Goal: Task Accomplishment & Management: Use online tool/utility

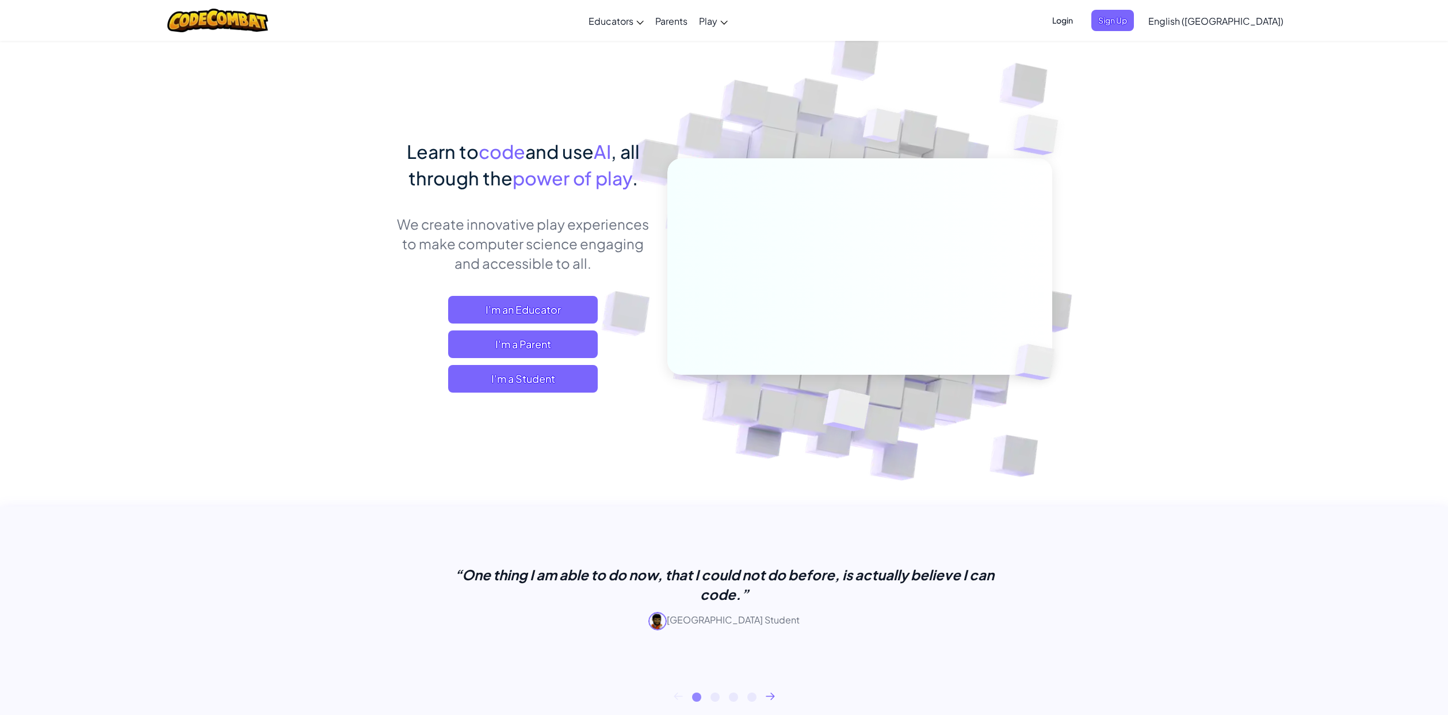
click at [534, 380] on span "I'm a Student" at bounding box center [523, 379] width 150 height 28
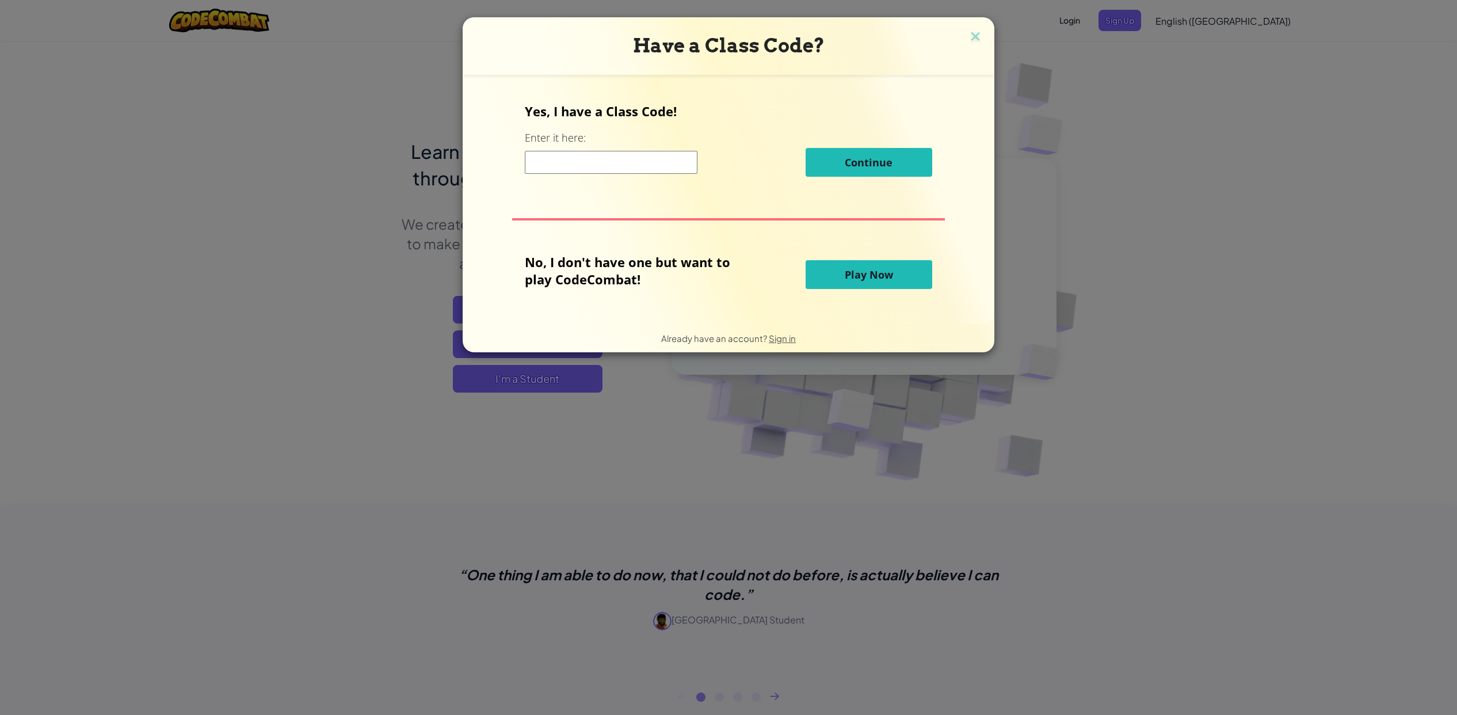
click at [846, 269] on span "Play Now" at bounding box center [869, 275] width 48 height 14
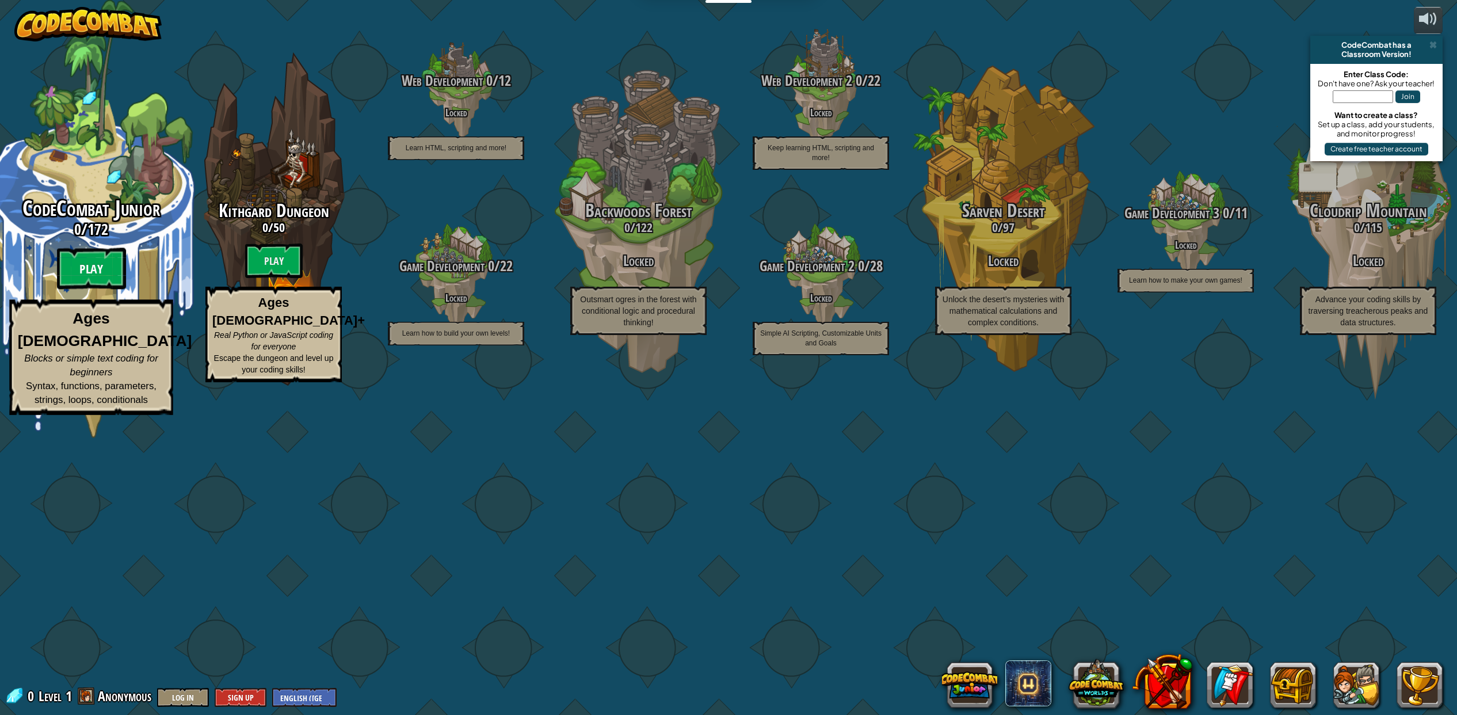
click at [85, 289] on btn "Play" at bounding box center [91, 268] width 69 height 41
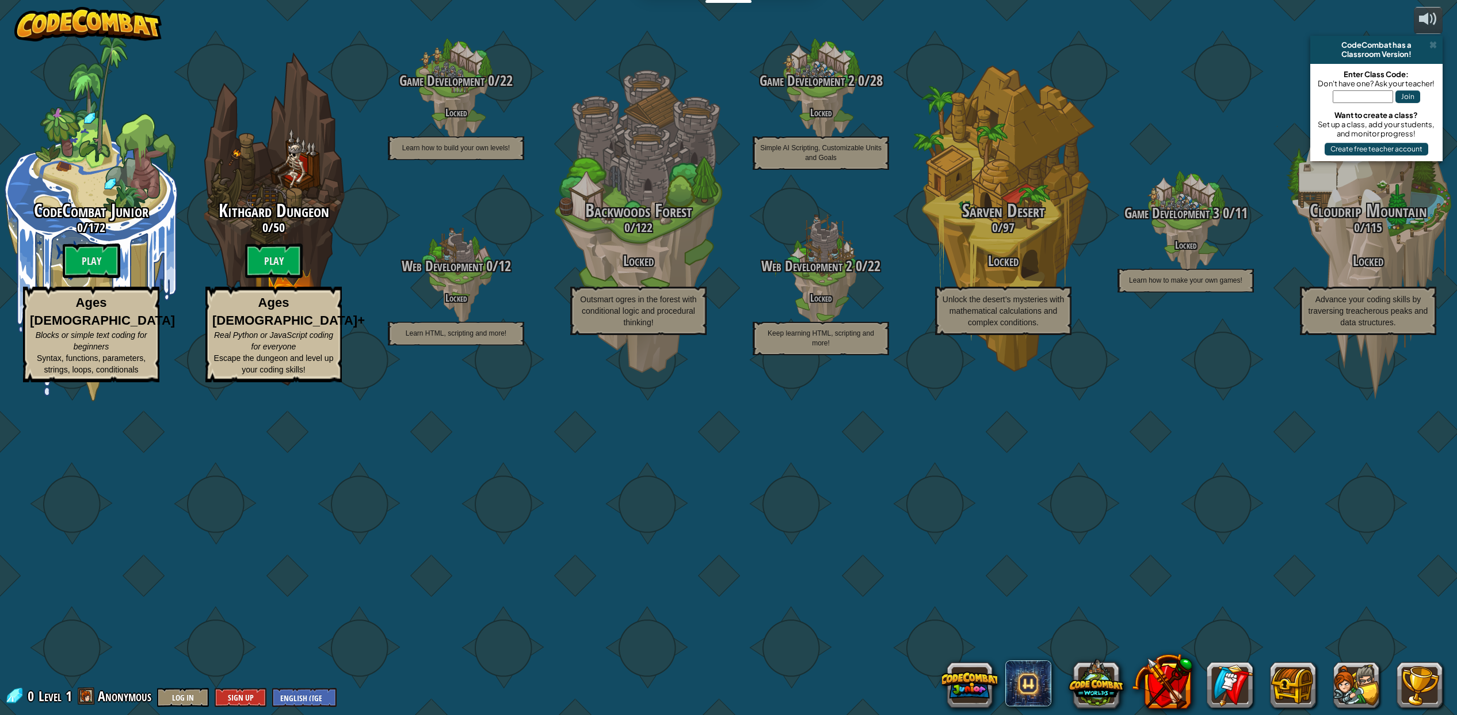
click at [292, 278] on btn "Play" at bounding box center [274, 260] width 58 height 35
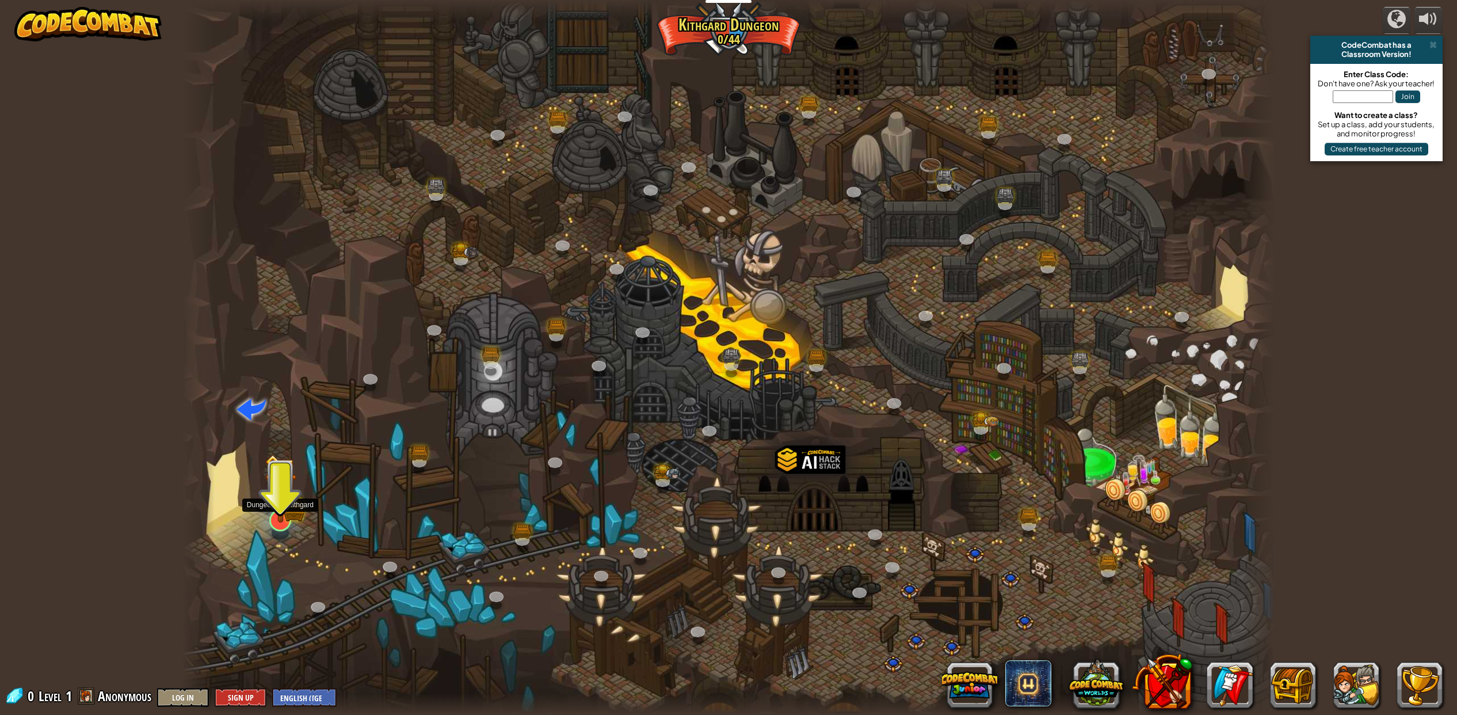
click at [284, 506] on img at bounding box center [280, 488] width 31 height 68
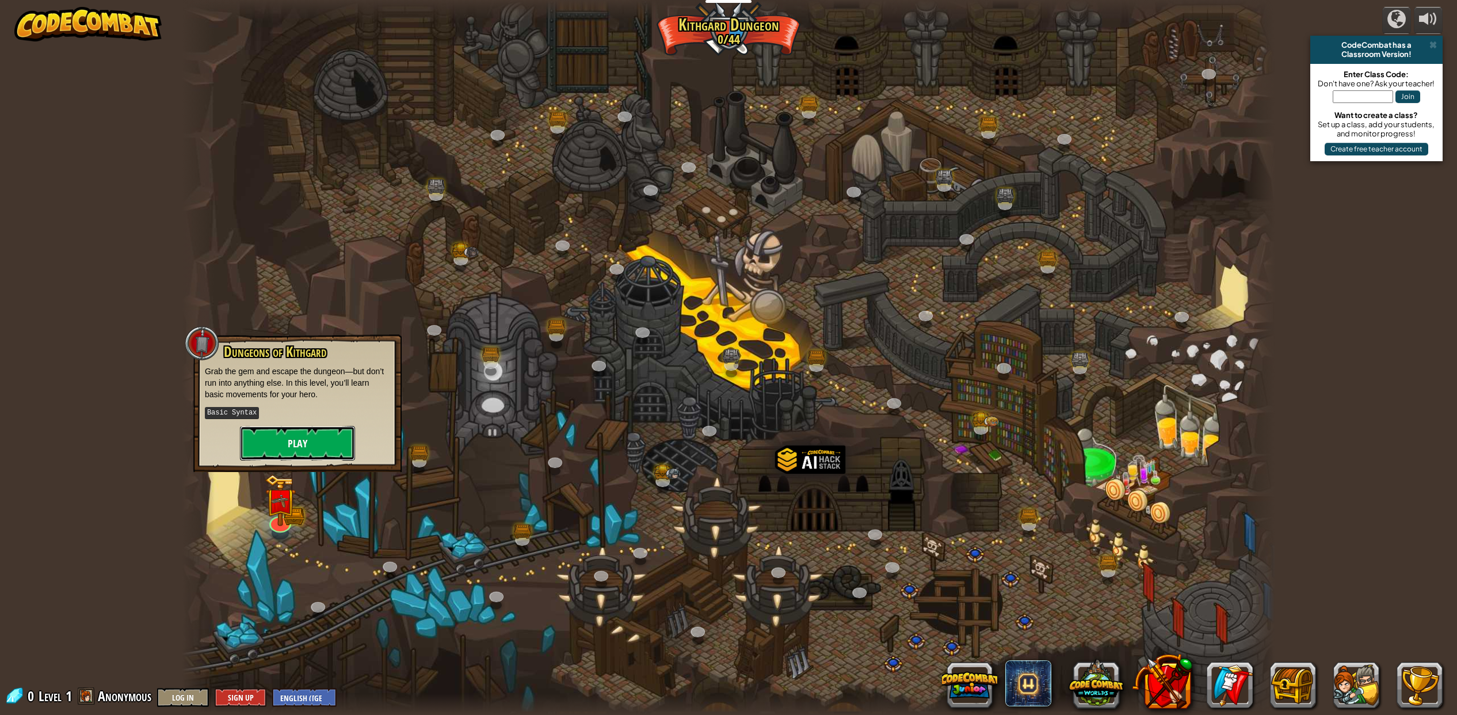
click at [301, 444] on button "Play" at bounding box center [297, 443] width 115 height 35
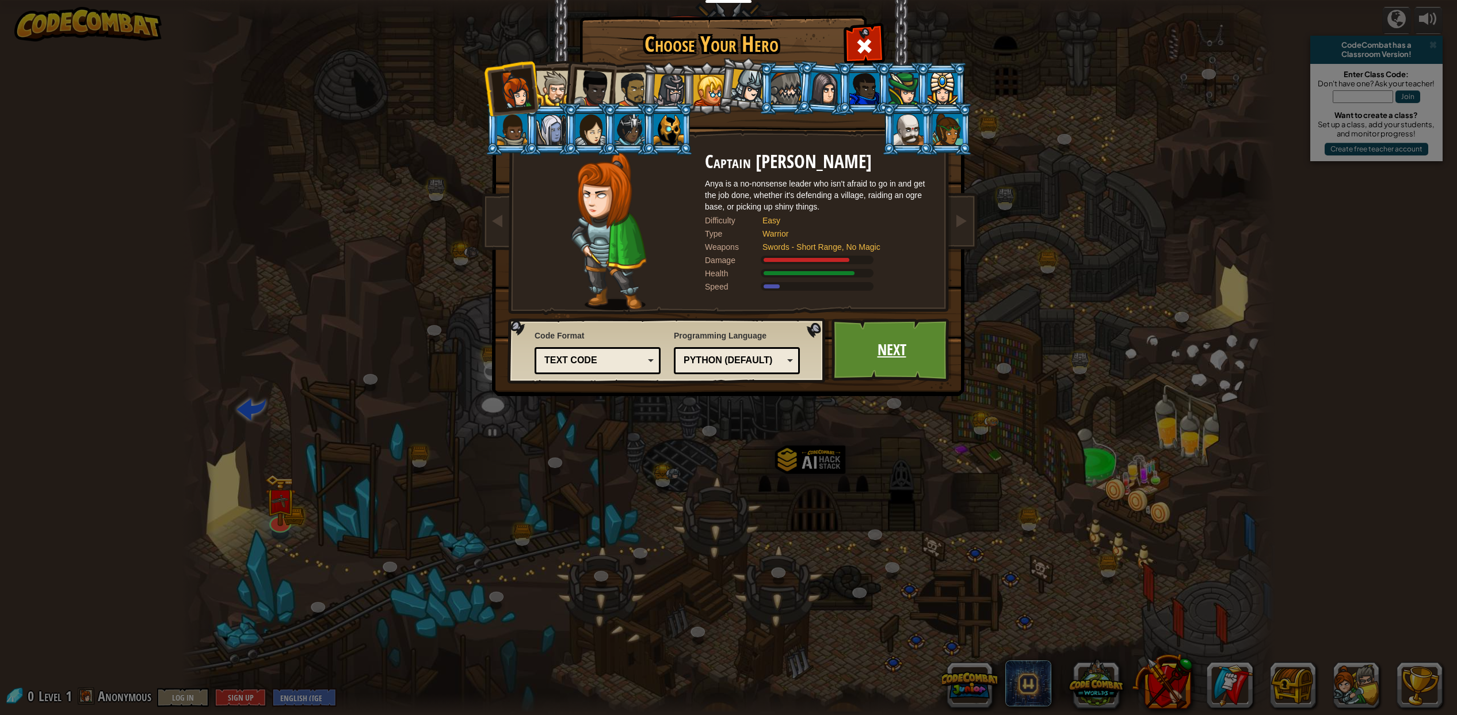
click at [868, 338] on link "Next" at bounding box center [891, 349] width 120 height 63
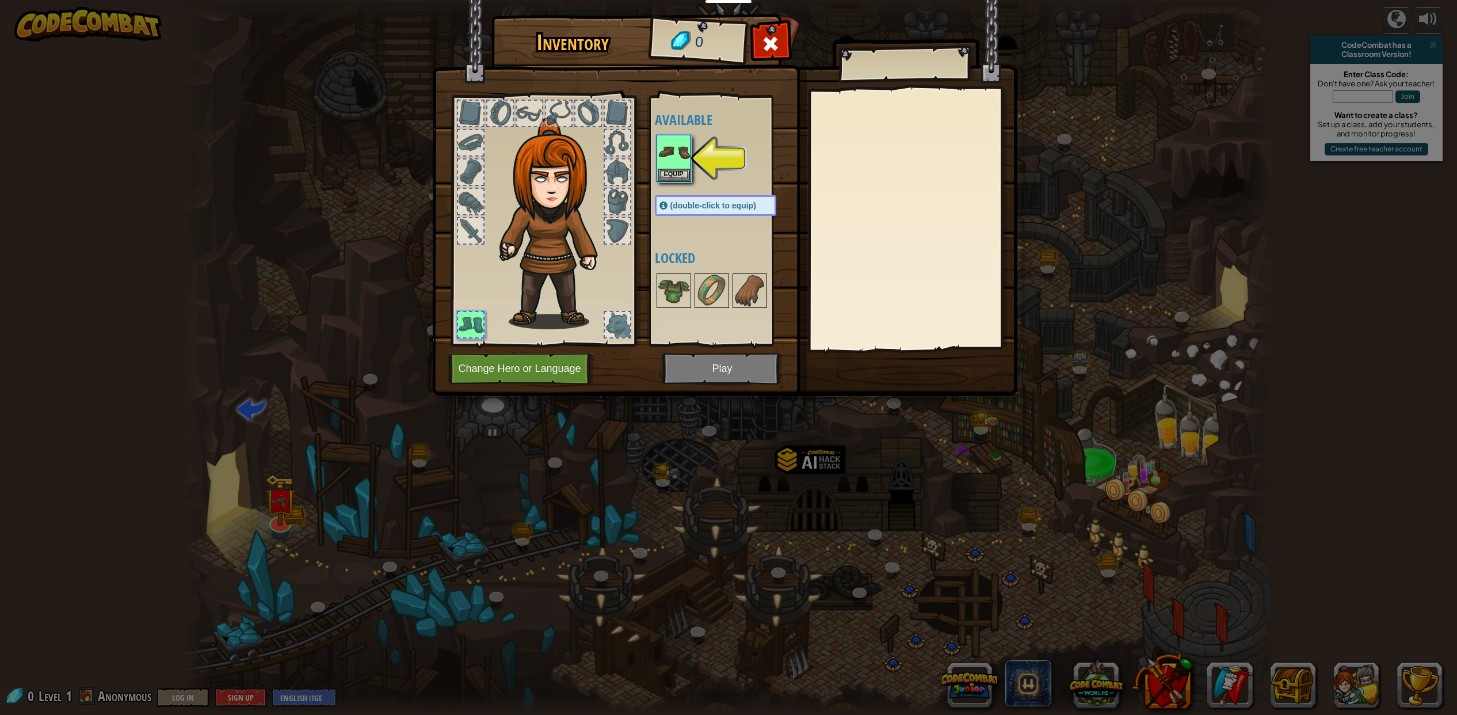
click at [734, 364] on img at bounding box center [724, 187] width 585 height 418
click at [673, 157] on img at bounding box center [674, 152] width 32 height 32
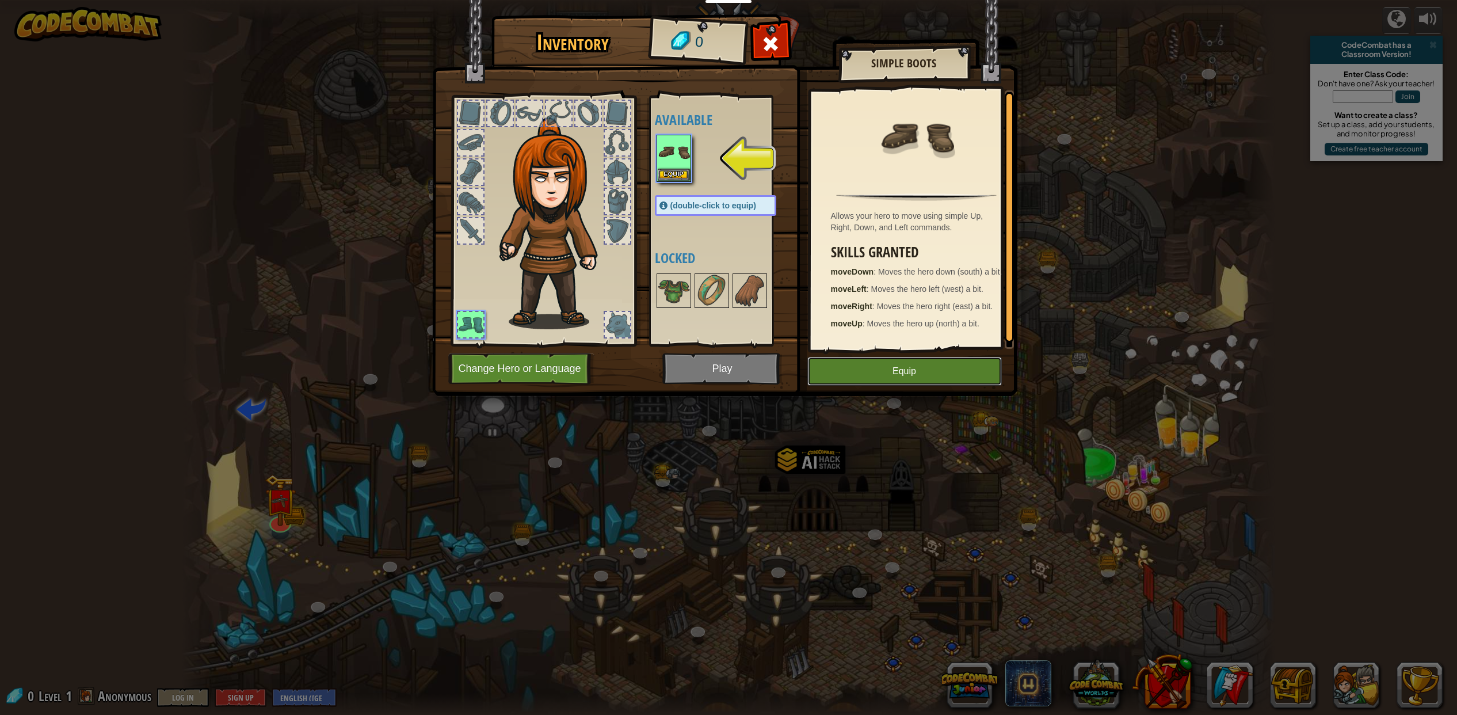
click at [868, 370] on button "Equip" at bounding box center [904, 371] width 194 height 29
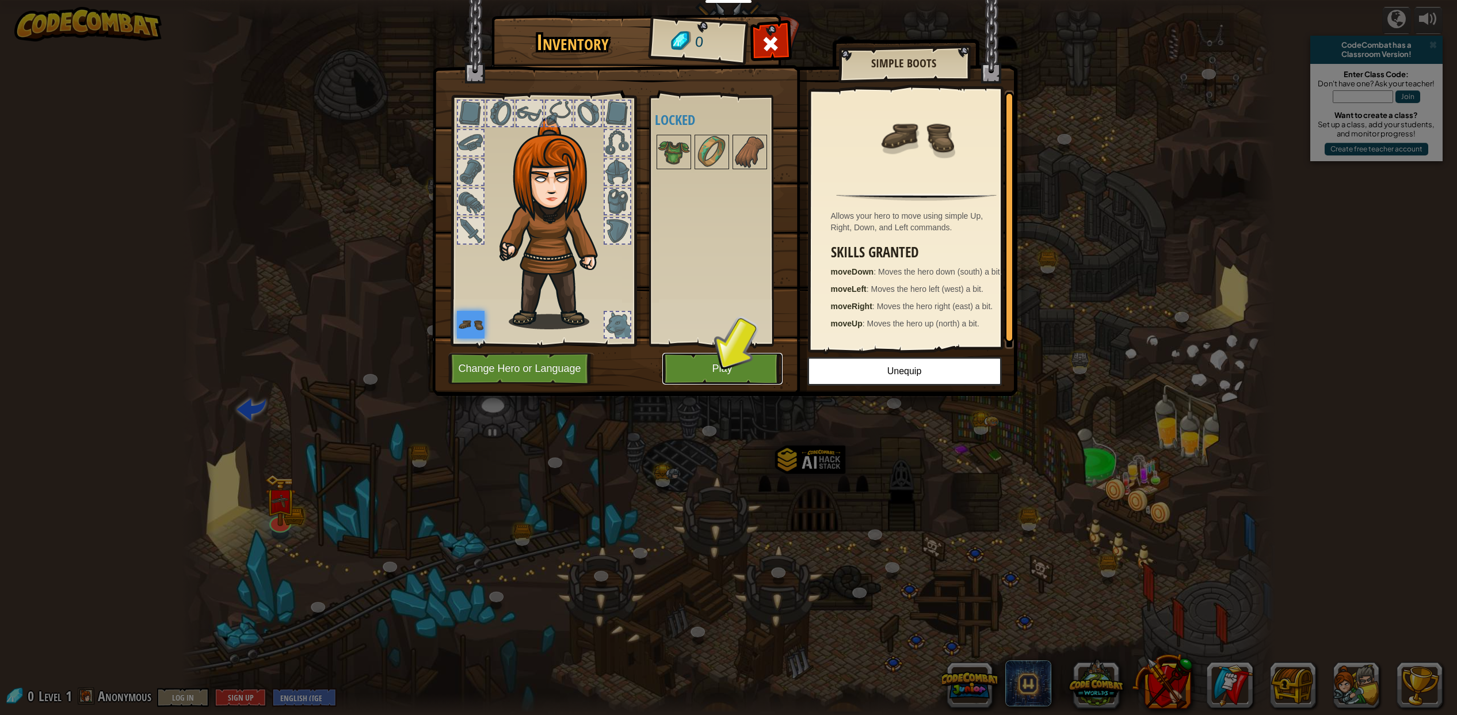
click at [721, 375] on button "Play" at bounding box center [722, 369] width 120 height 32
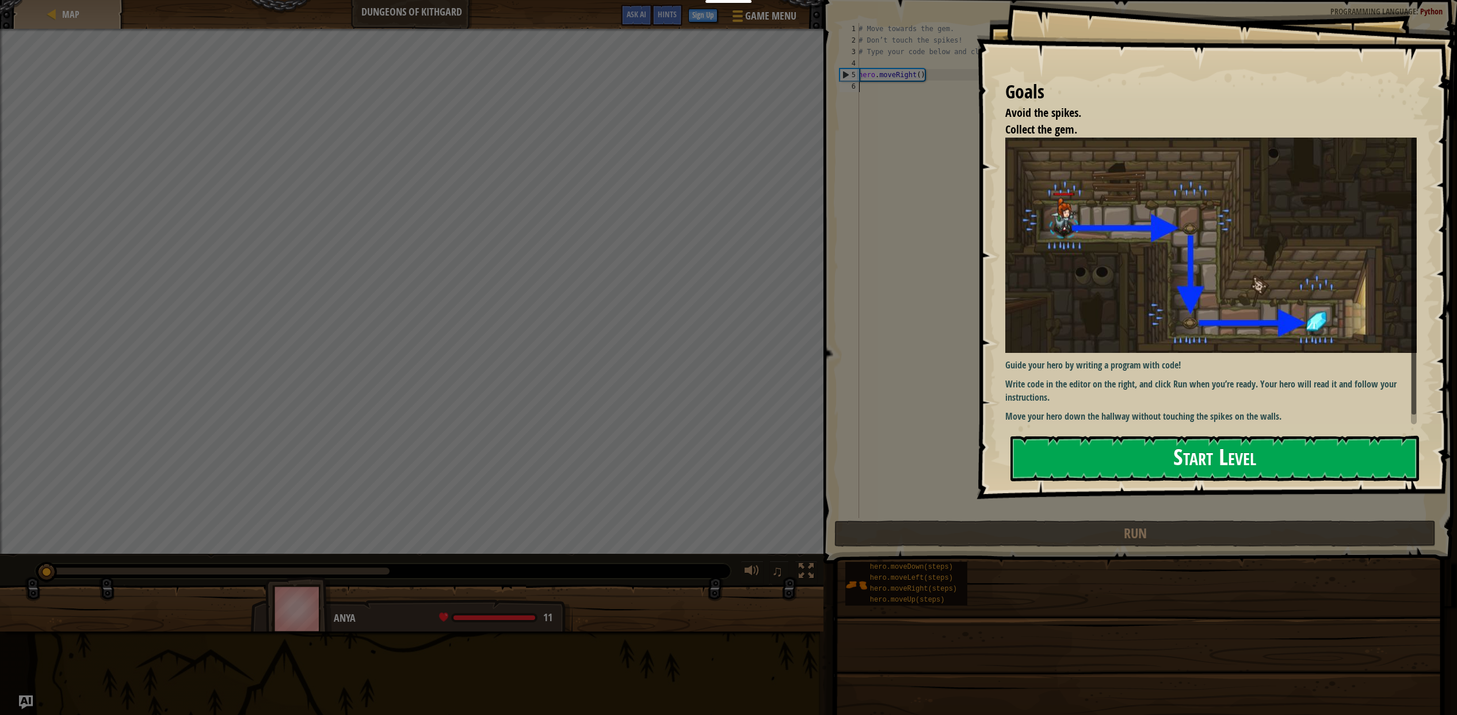
click at [1058, 443] on button "Start Level" at bounding box center [1214, 458] width 409 height 45
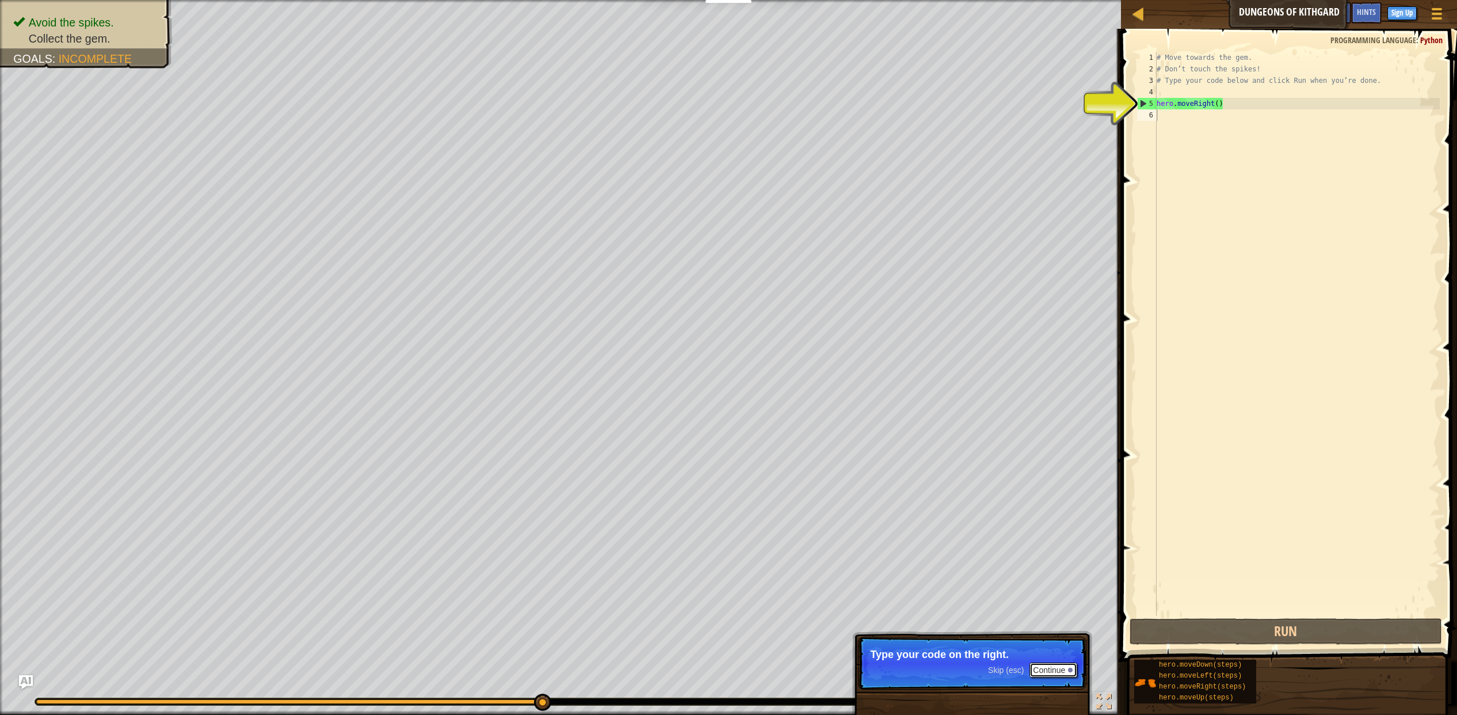
click at [1055, 672] on button "Continue" at bounding box center [1053, 669] width 48 height 15
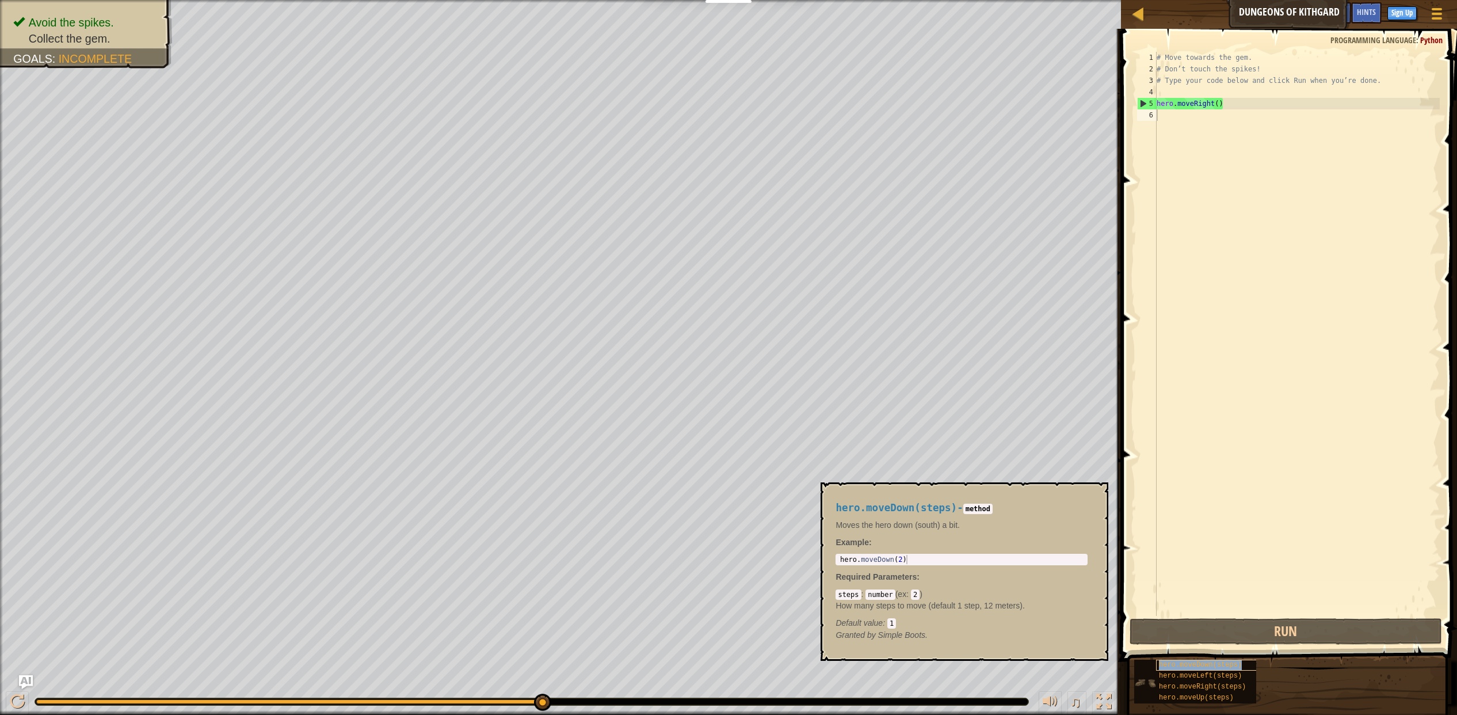
click at [1215, 662] on span "hero.moveDown(steps)" at bounding box center [1200, 665] width 83 height 8
type textarea "hero.moveDown(2)"
click at [905, 560] on div "hero . moveDown ( 2 )" at bounding box center [961, 569] width 247 height 28
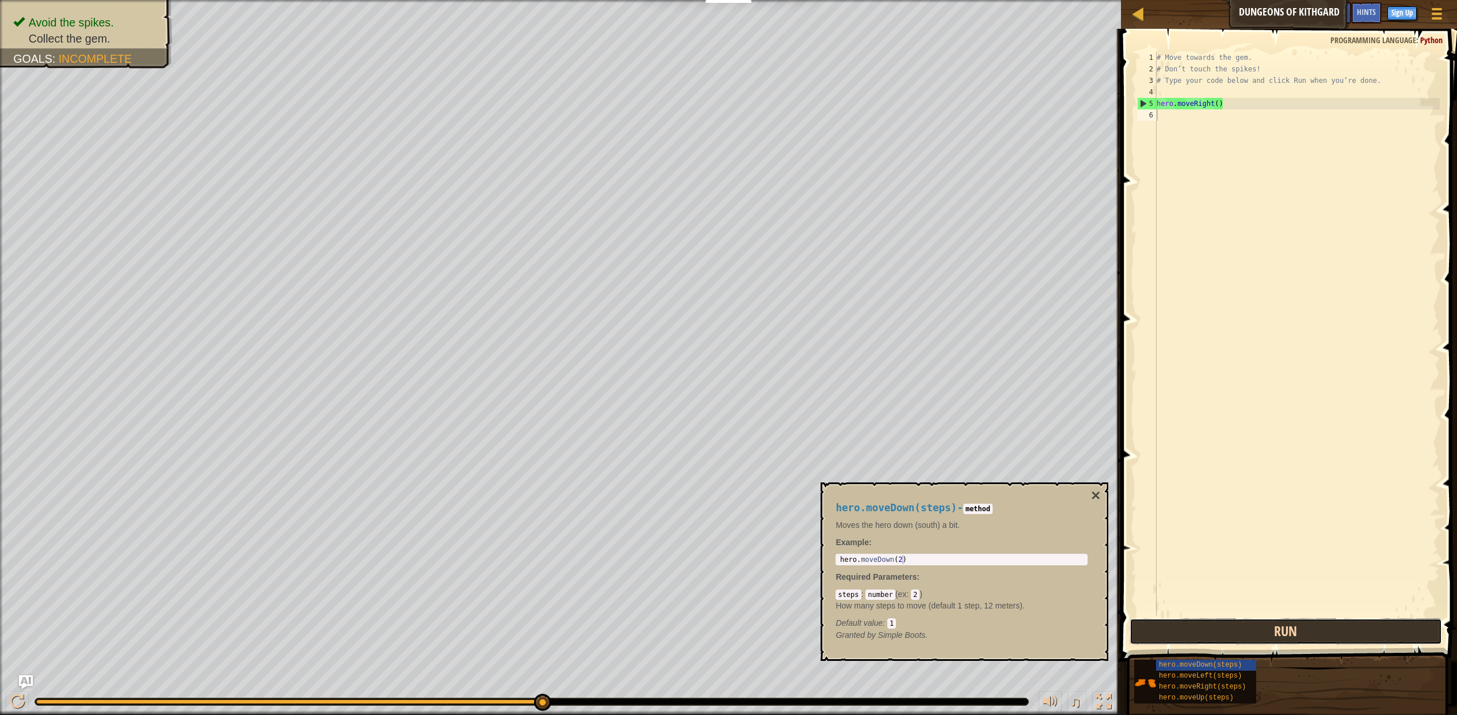
click at [1170, 623] on button "Run" at bounding box center [1286, 631] width 312 height 26
click at [913, 563] on div "hero . moveDown ( 2 )" at bounding box center [961, 569] width 247 height 28
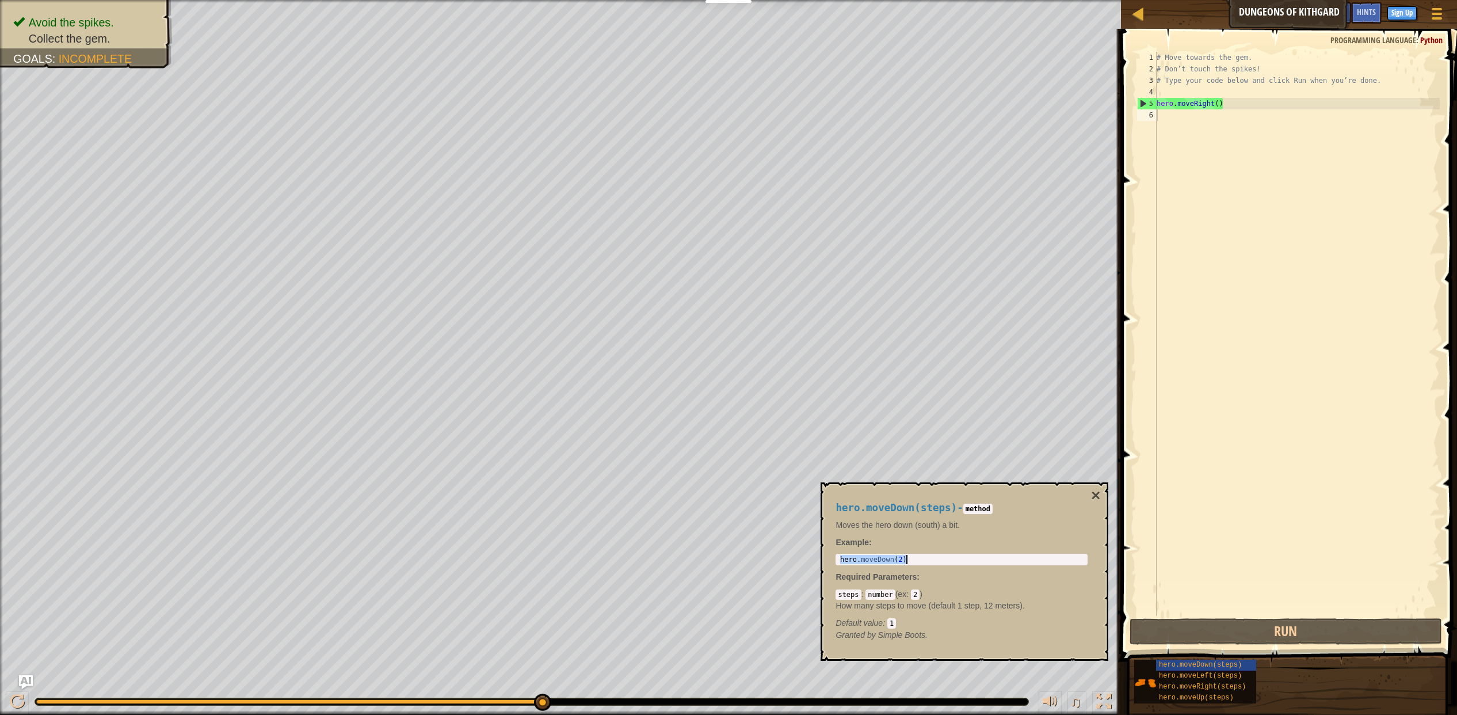
click at [913, 563] on div "hero . moveDown ( 2 )" at bounding box center [961, 569] width 247 height 28
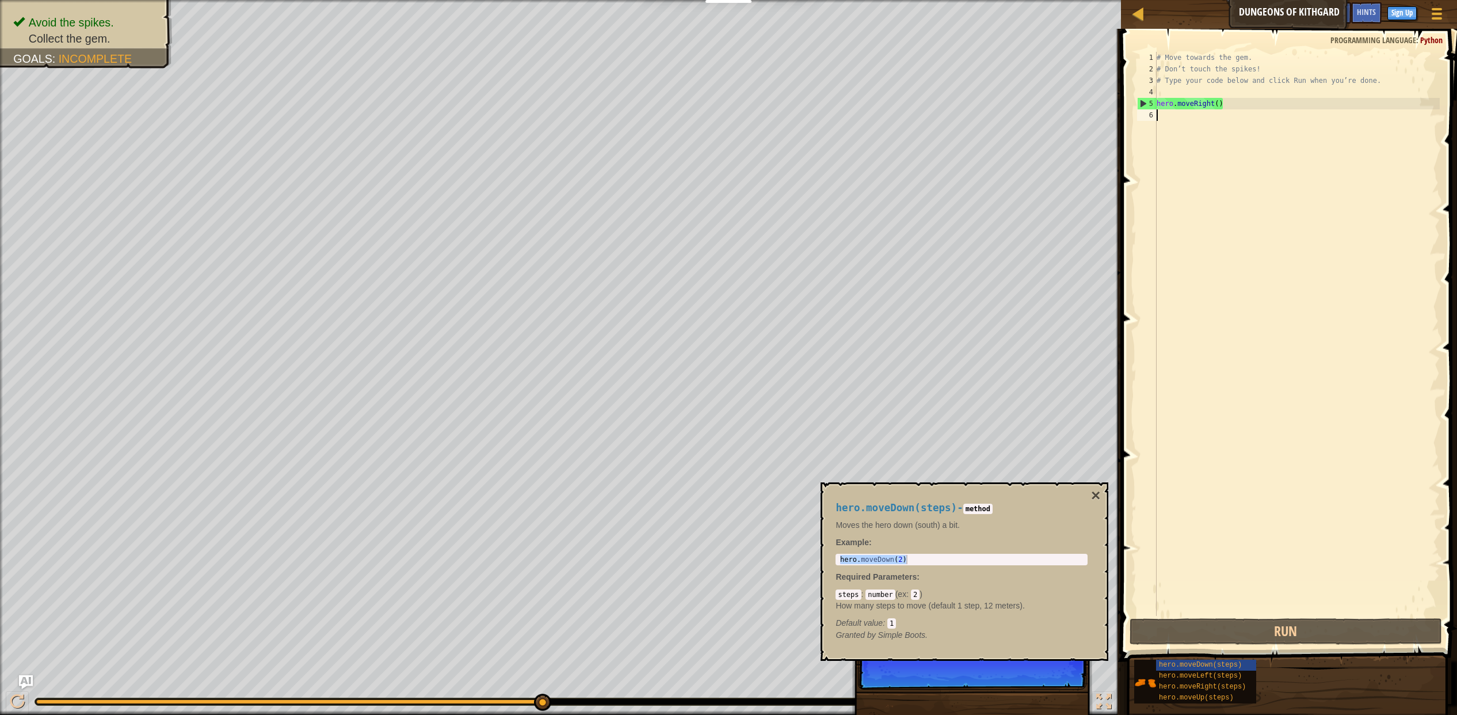
click at [1233, 132] on div "# Move towards the gem. # Don’t touch the spikes! # Type your code below and cl…" at bounding box center [1296, 345] width 285 height 587
click at [1199, 128] on div "# Move towards the gem. # Don’t touch the spikes! # Type your code below and cl…" at bounding box center [1296, 345] width 285 height 587
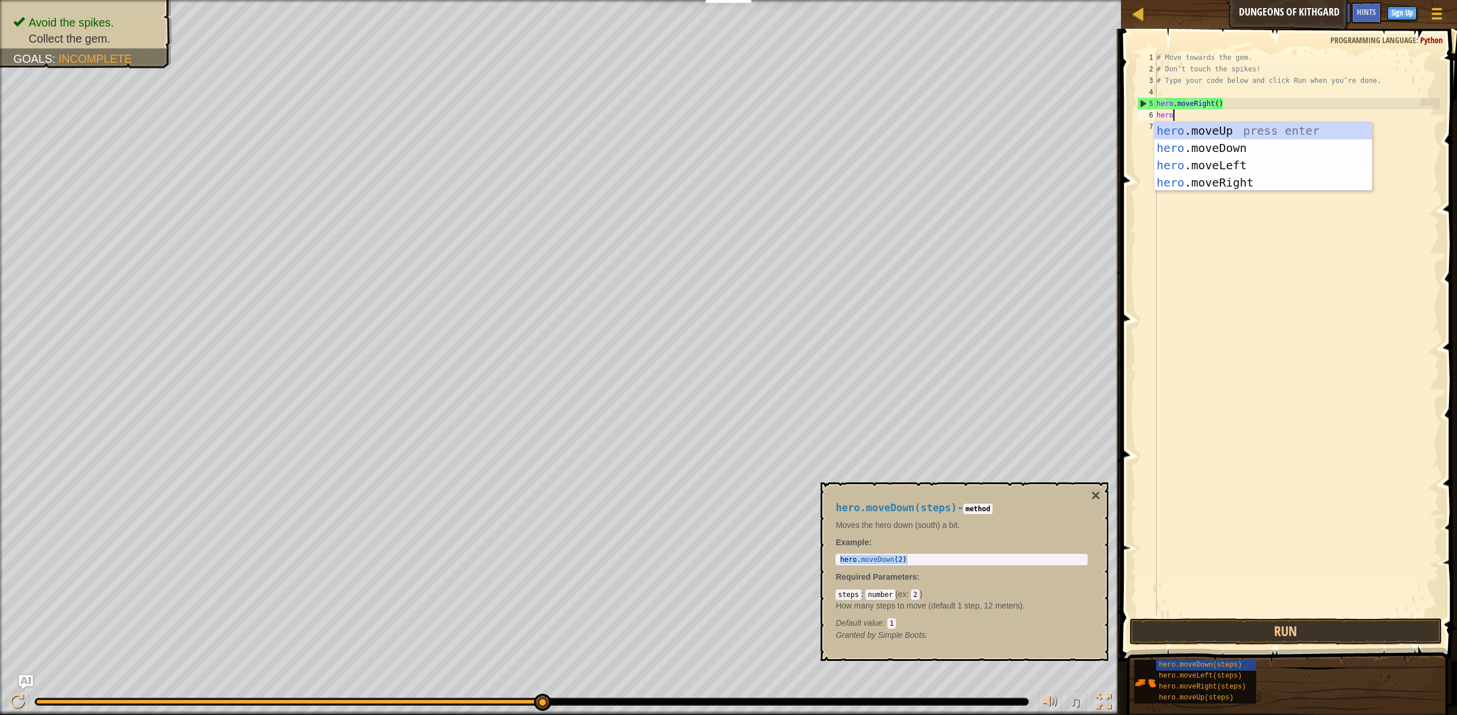
type textarea "hero."
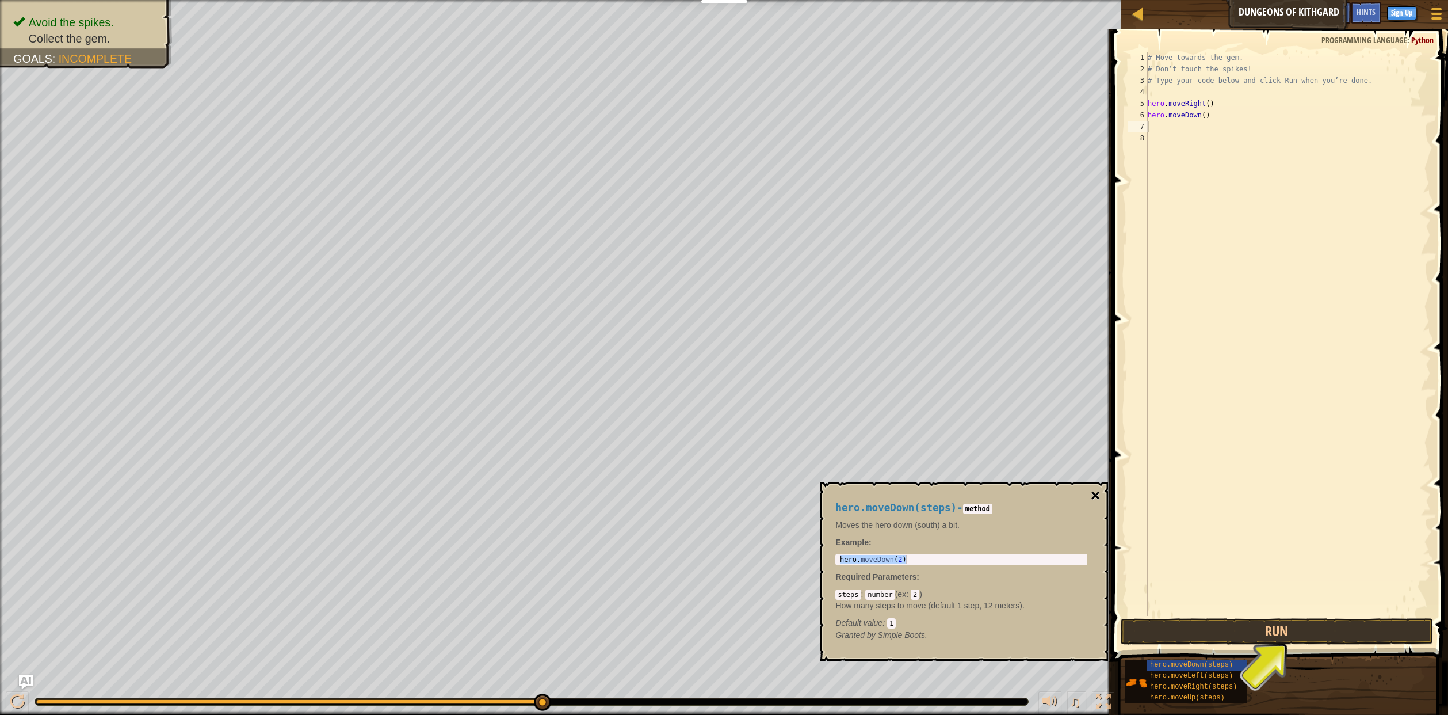
click at [1097, 498] on button "×" at bounding box center [1095, 495] width 9 height 16
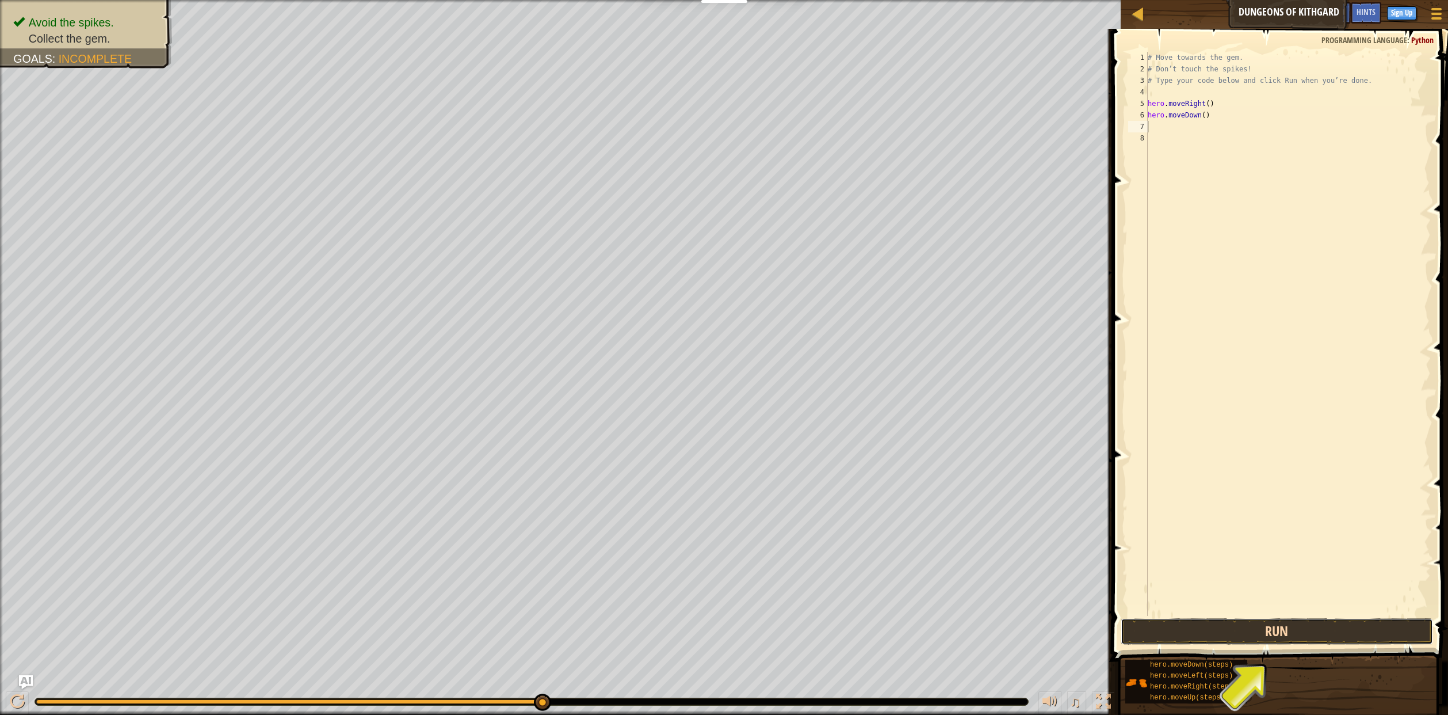
click at [1166, 632] on button "Run" at bounding box center [1277, 631] width 312 height 26
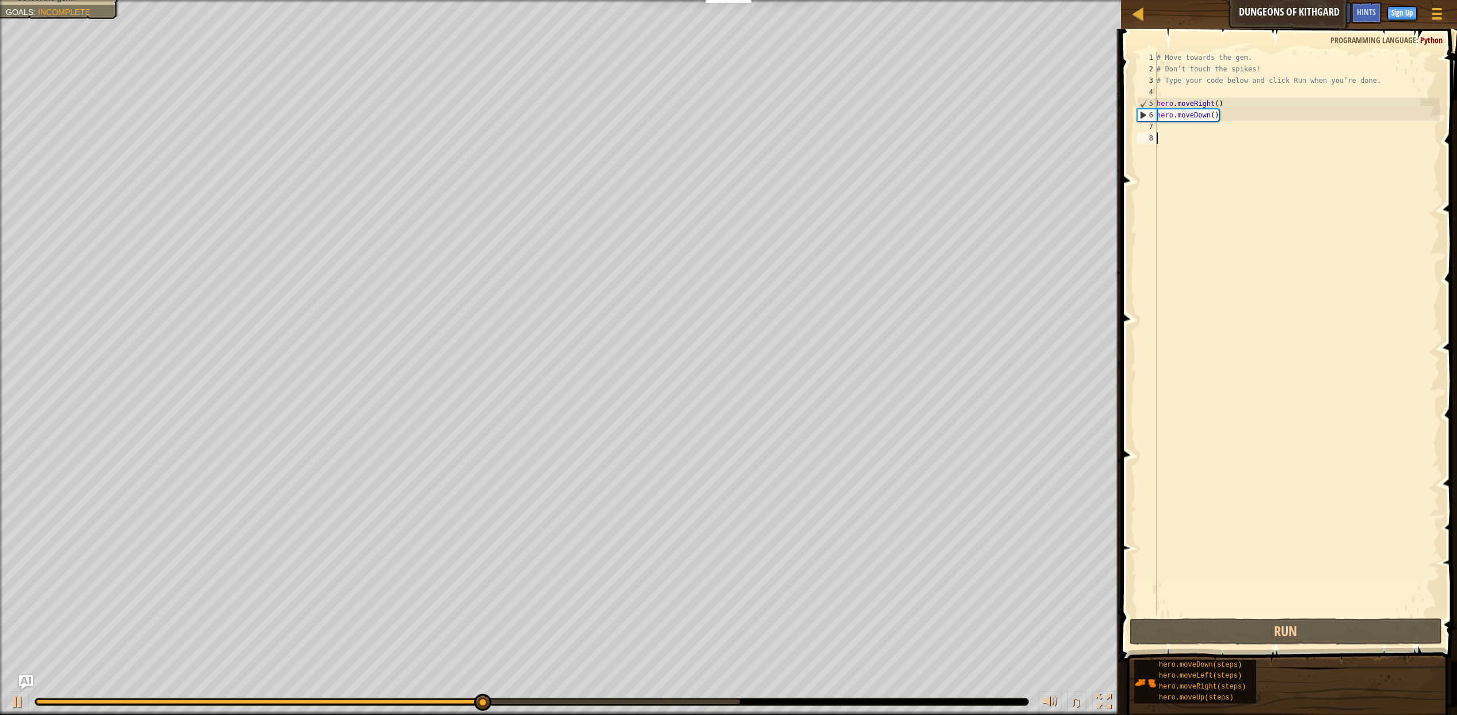
click at [1197, 146] on div "# Move towards the gem. # Don’t touch the spikes! # Type your code below and cl…" at bounding box center [1296, 345] width 285 height 587
click at [1181, 124] on div "# Move towards the gem. # Don’t touch the spikes! # Type your code below and cl…" at bounding box center [1296, 345] width 285 height 587
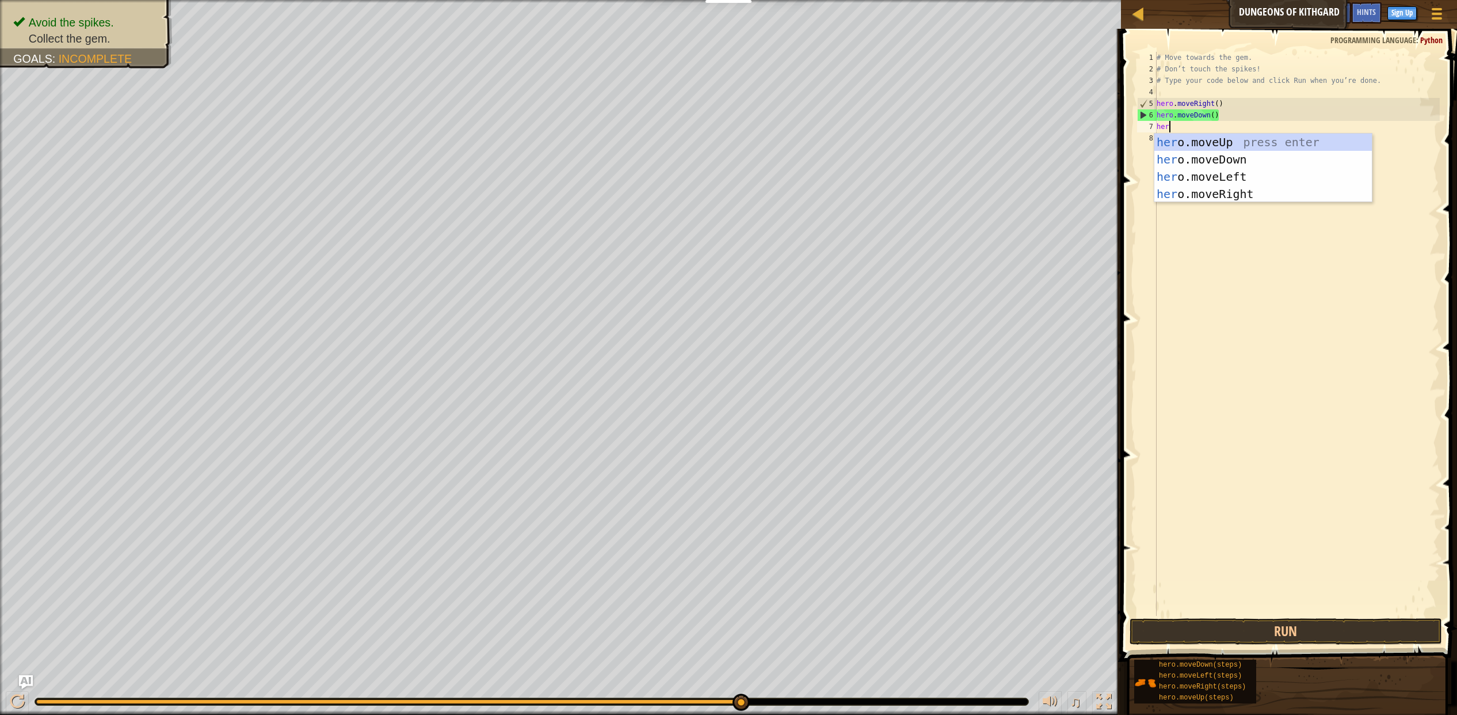
type textarea "hero"
click at [1261, 190] on div "hero .moveUp press enter hero .moveDown press enter hero .moveLeft press enter …" at bounding box center [1263, 185] width 218 height 104
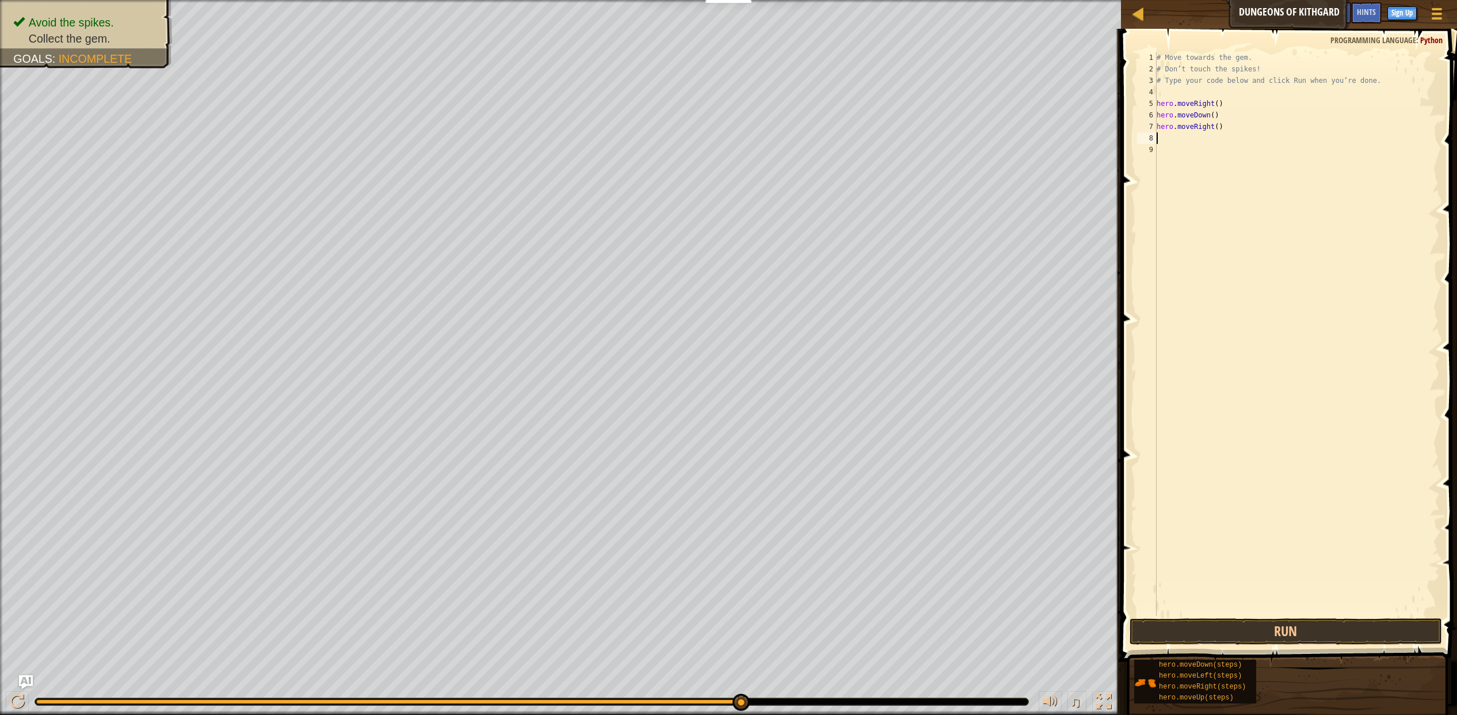
scroll to position [5, 0]
click at [1225, 631] on button "Run" at bounding box center [1286, 631] width 312 height 26
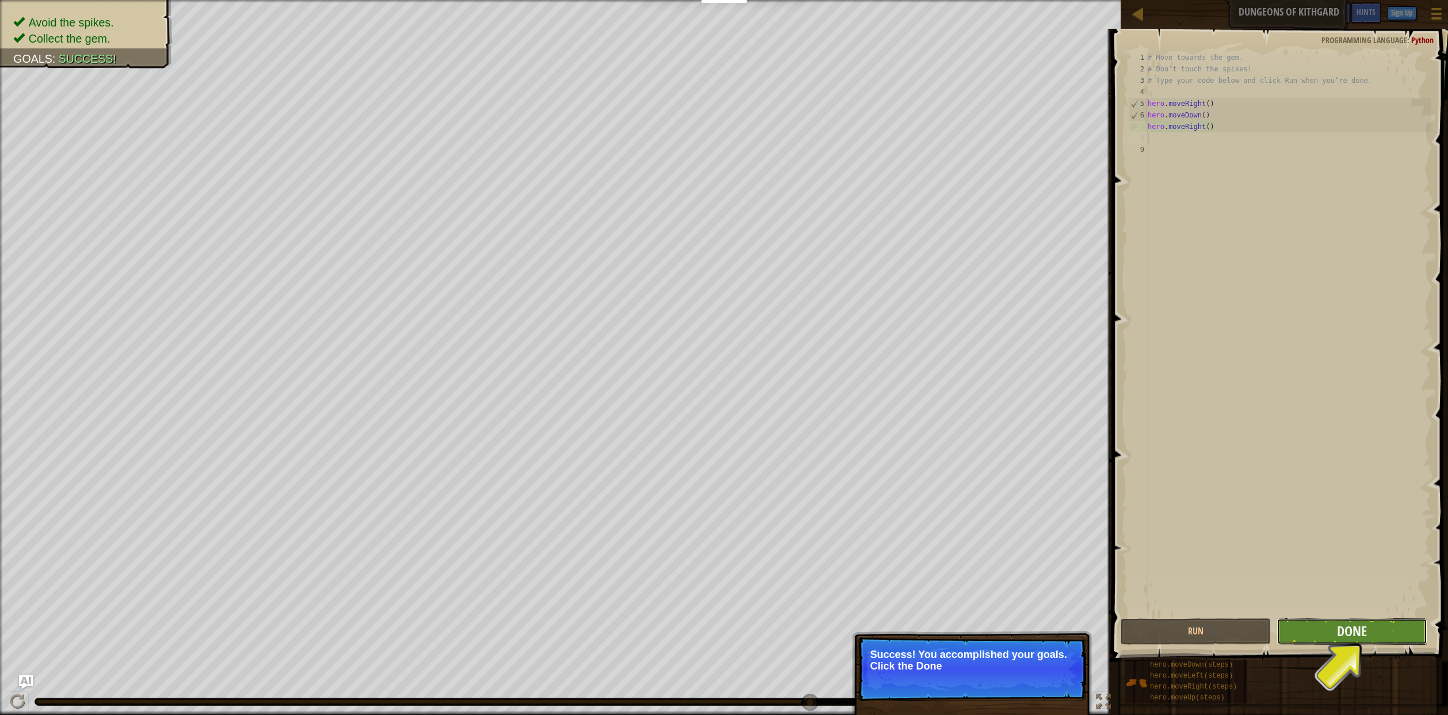
click at [1317, 628] on button "Done" at bounding box center [1352, 631] width 150 height 26
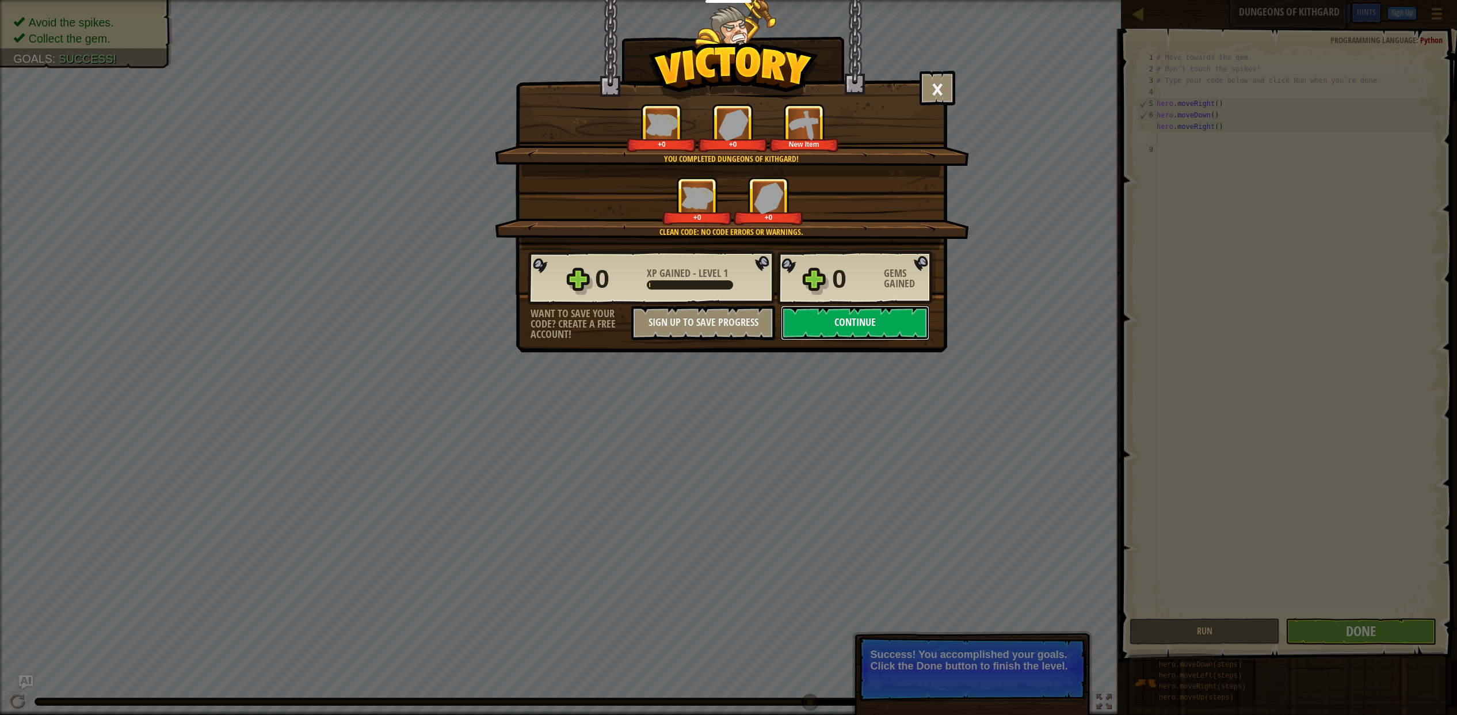
click at [846, 321] on button "Continue" at bounding box center [855, 323] width 148 height 35
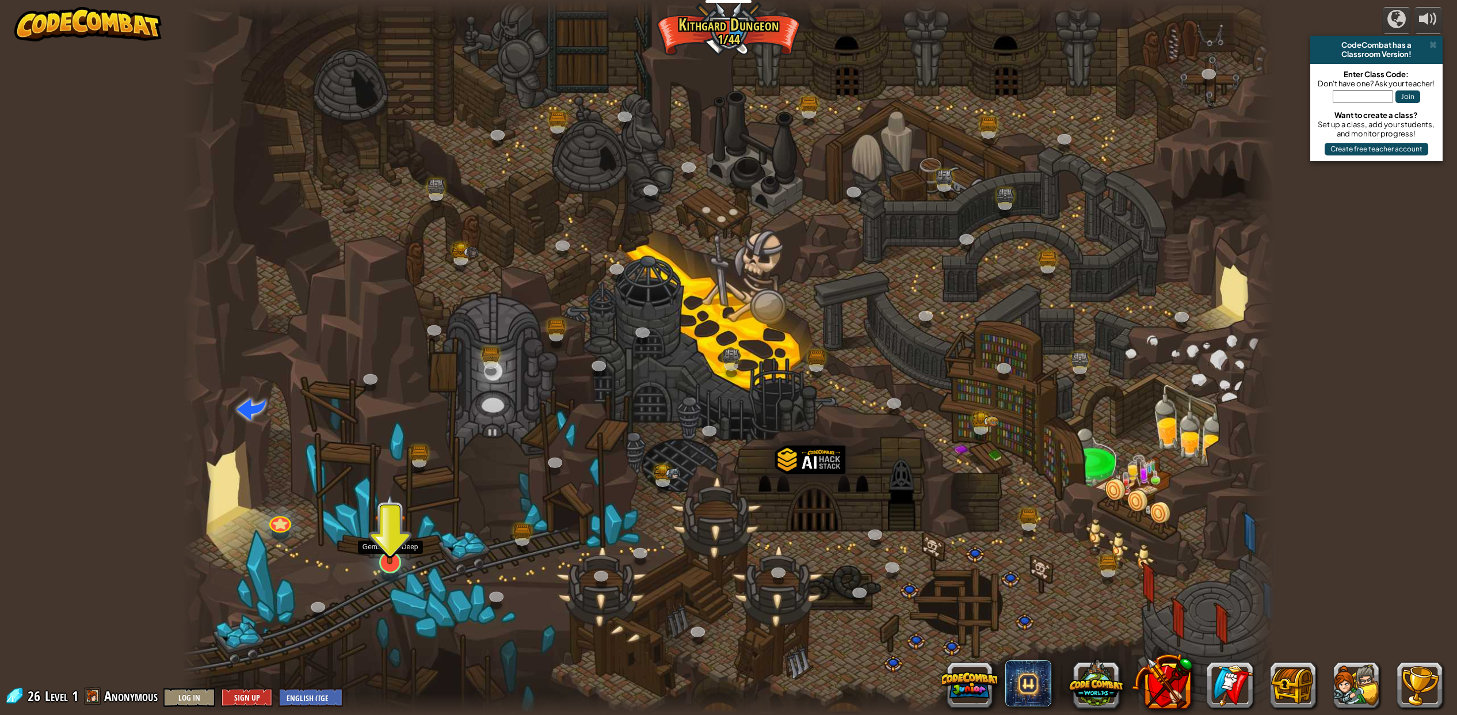
click at [386, 552] on img at bounding box center [390, 529] width 31 height 72
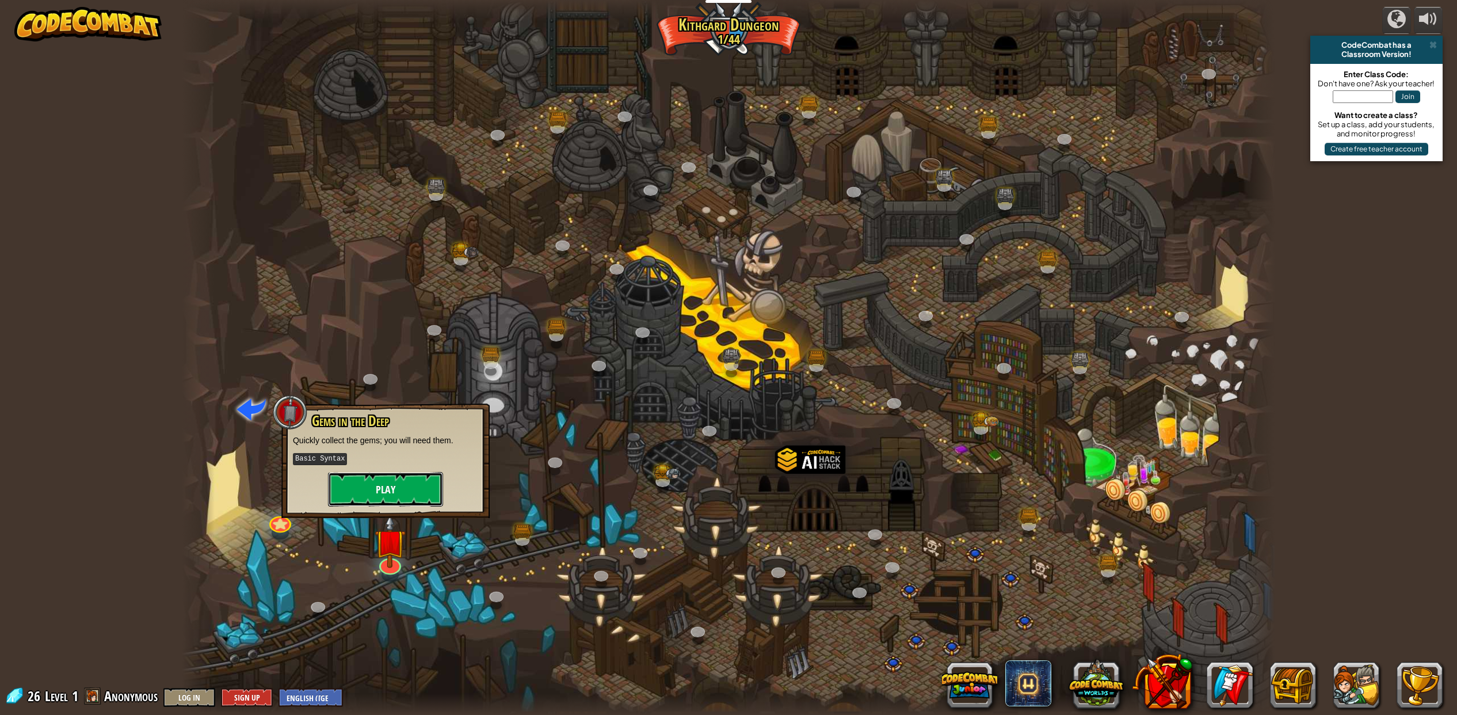
click at [405, 482] on button "Play" at bounding box center [385, 489] width 115 height 35
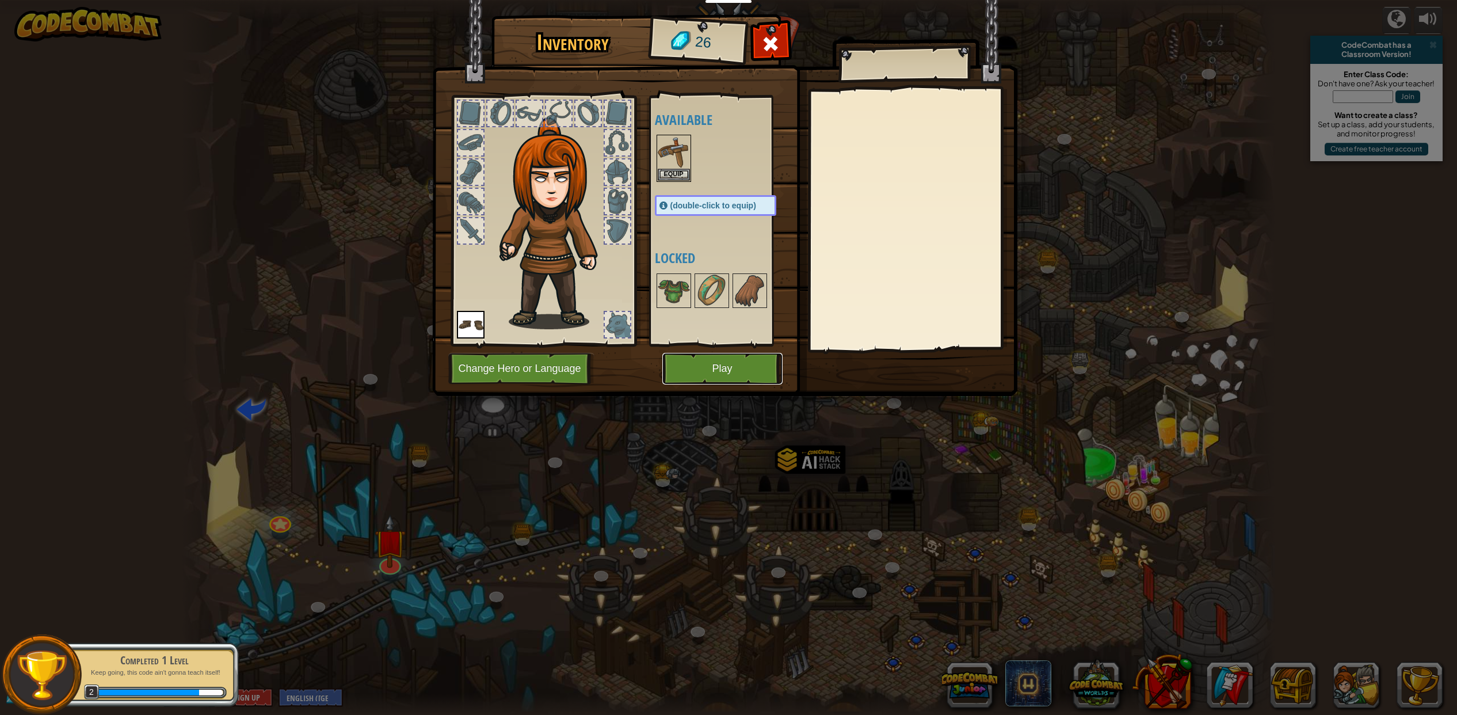
click at [688, 369] on button "Play" at bounding box center [722, 369] width 120 height 32
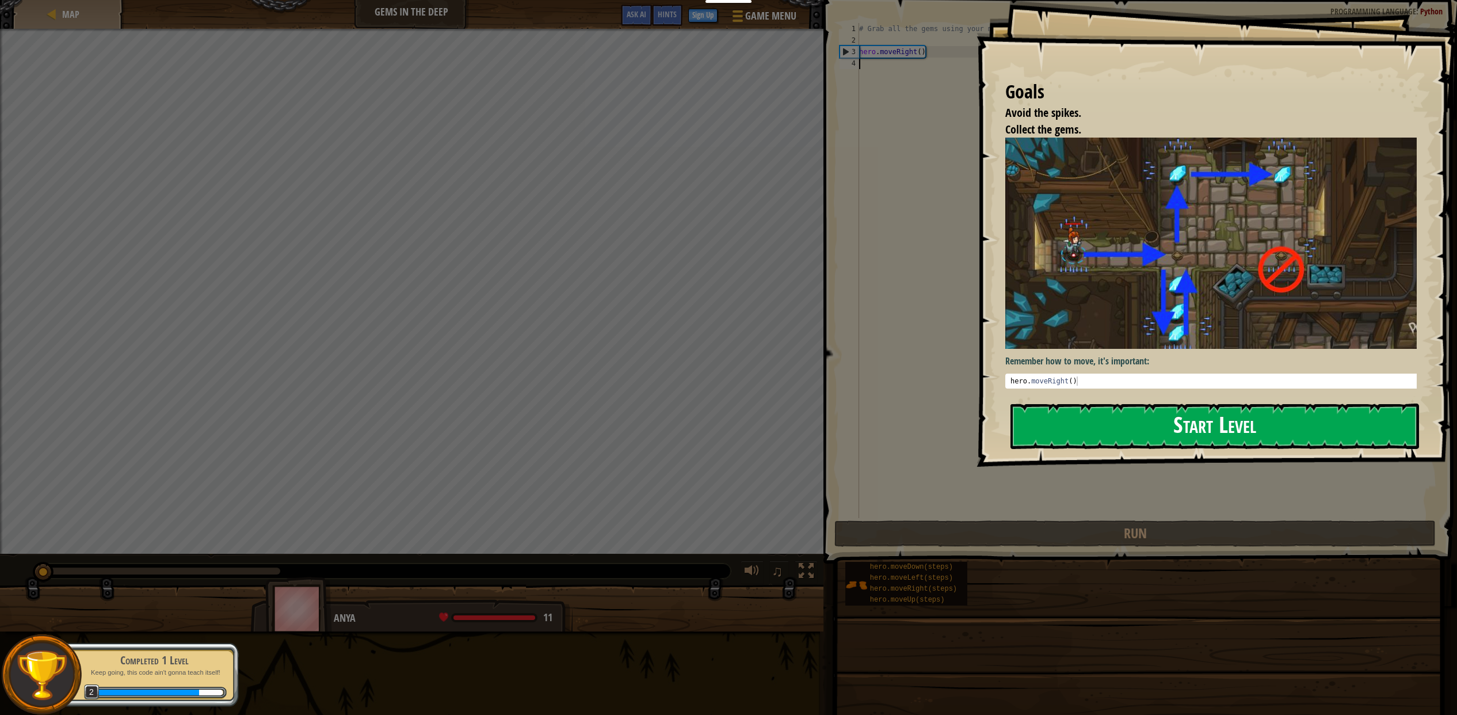
click at [1049, 436] on button "Start Level" at bounding box center [1214, 425] width 409 height 45
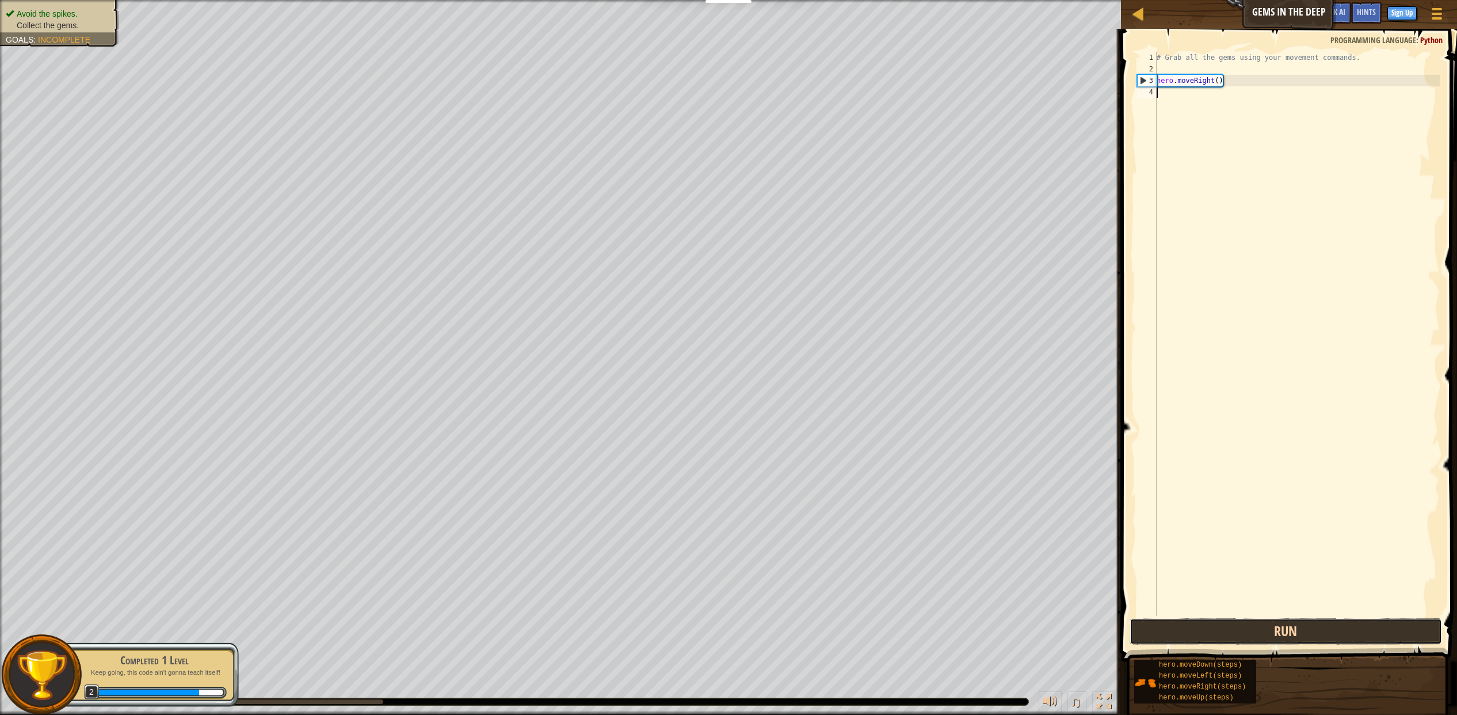
click at [1260, 627] on button "Run" at bounding box center [1286, 631] width 312 height 26
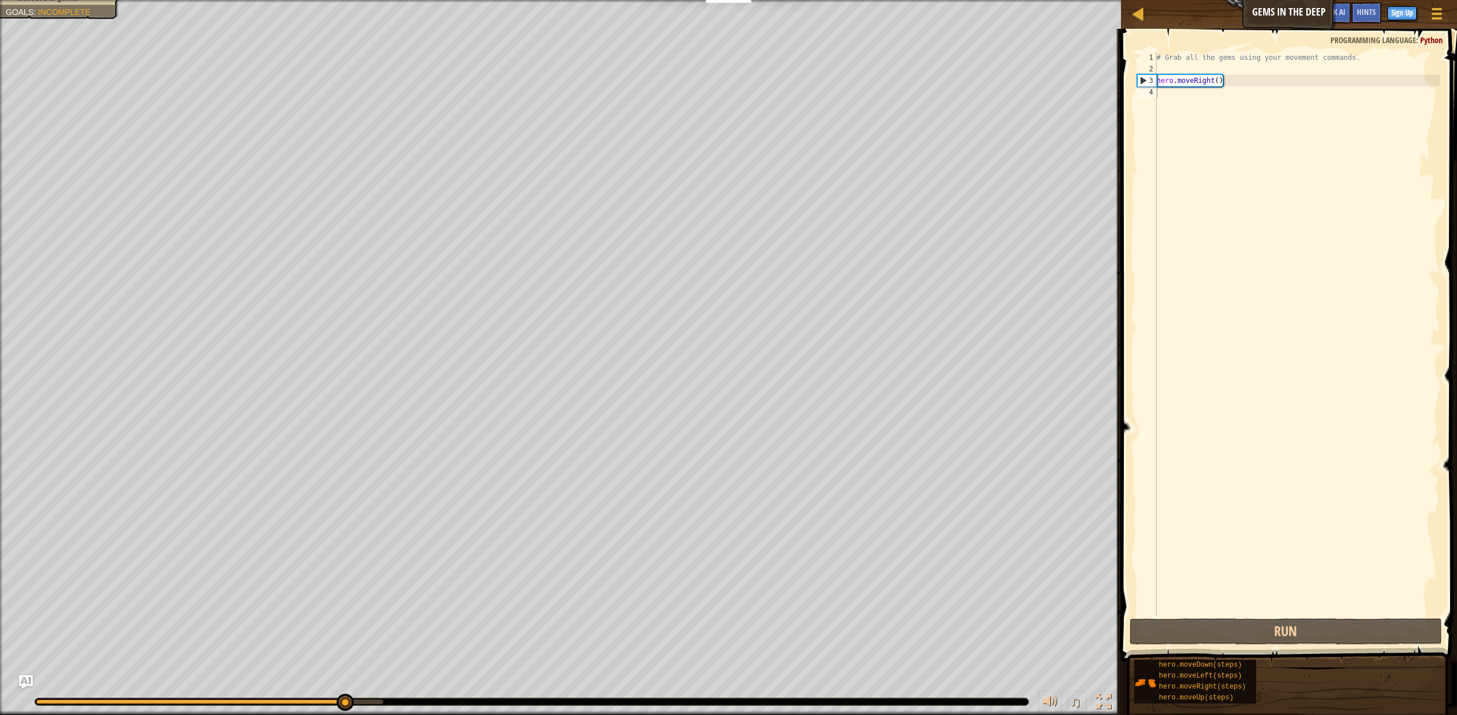
drag, startPoint x: 1214, startPoint y: 665, endPoint x: 1214, endPoint y: 527, distance: 138.1
click at [1214, 527] on div "Hints 1 2 3 4 # Grab all the gems using your movement commands. hero . moveRigh…" at bounding box center [1287, 369] width 340 height 680
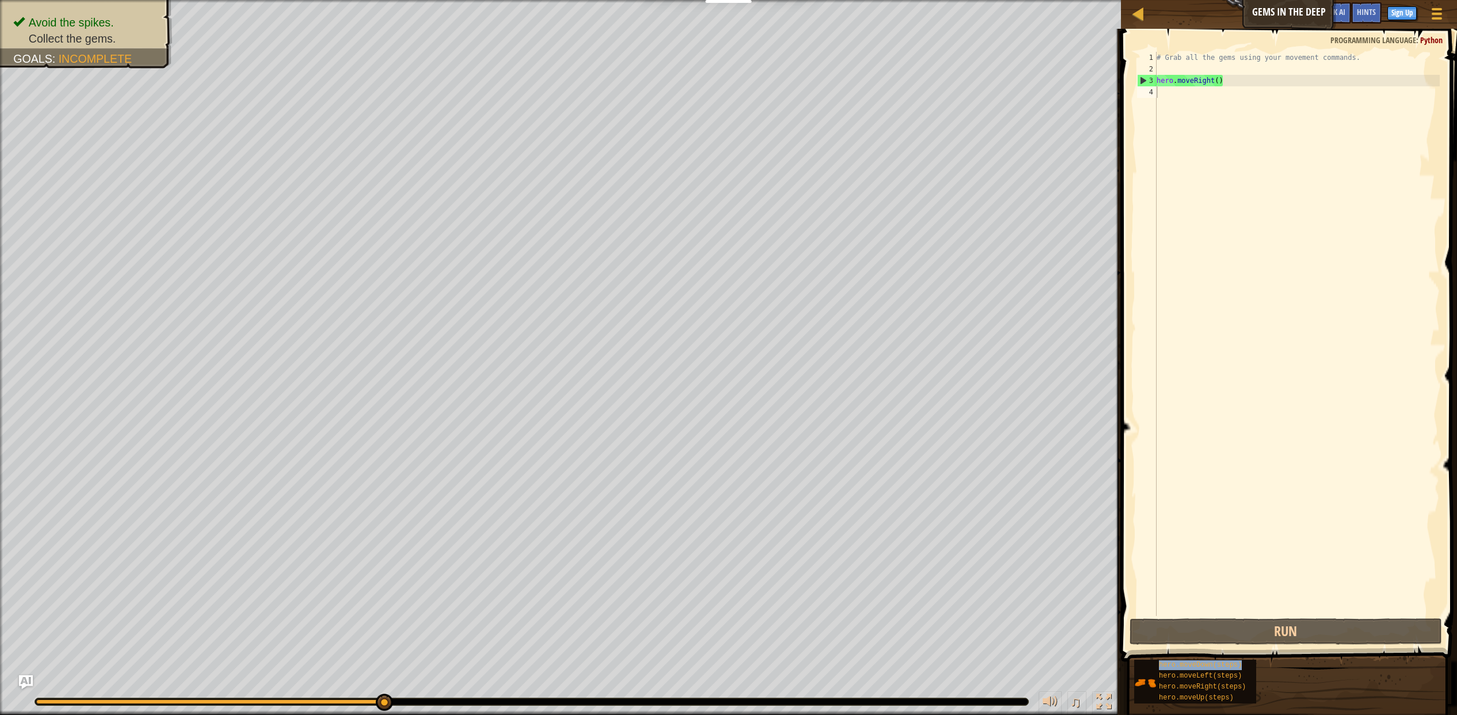
type textarea "hero.moveDown(steps)"
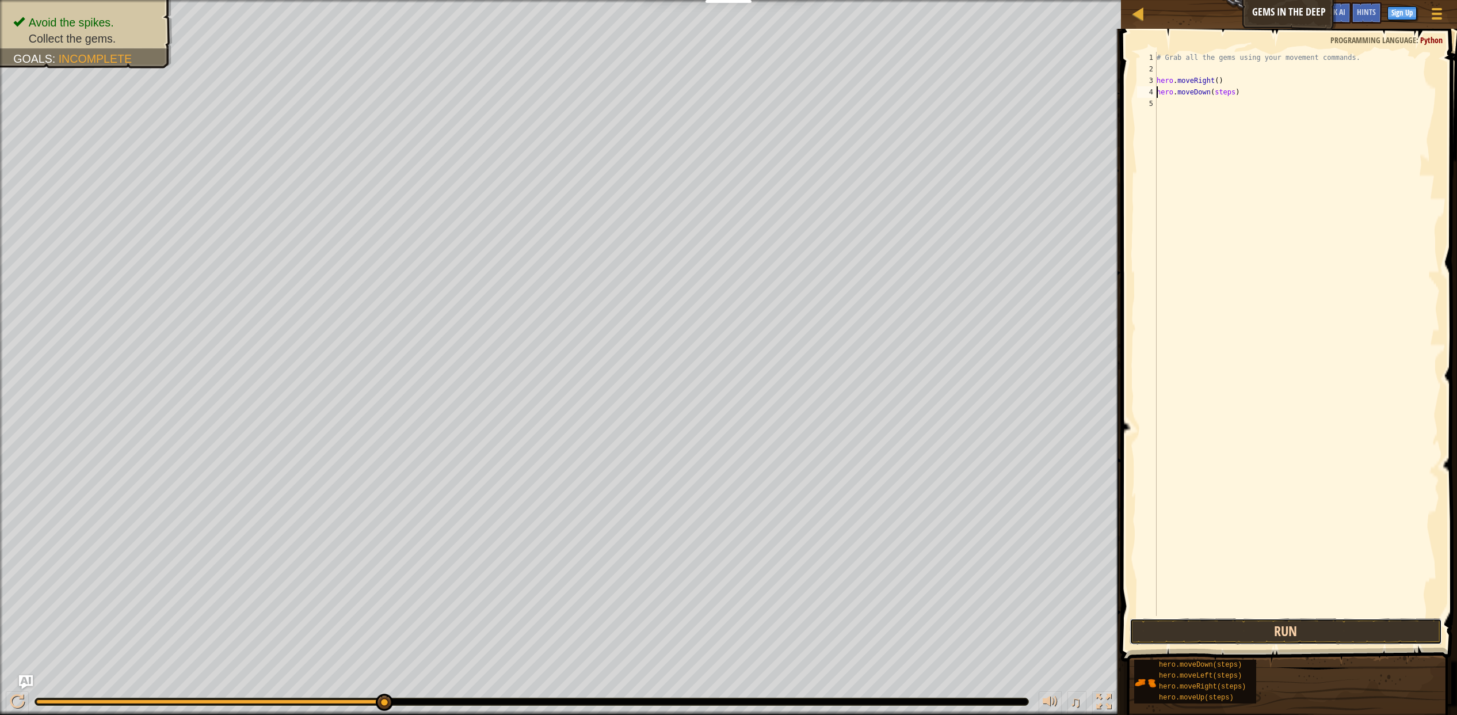
click at [1238, 628] on button "Run" at bounding box center [1286, 631] width 312 height 26
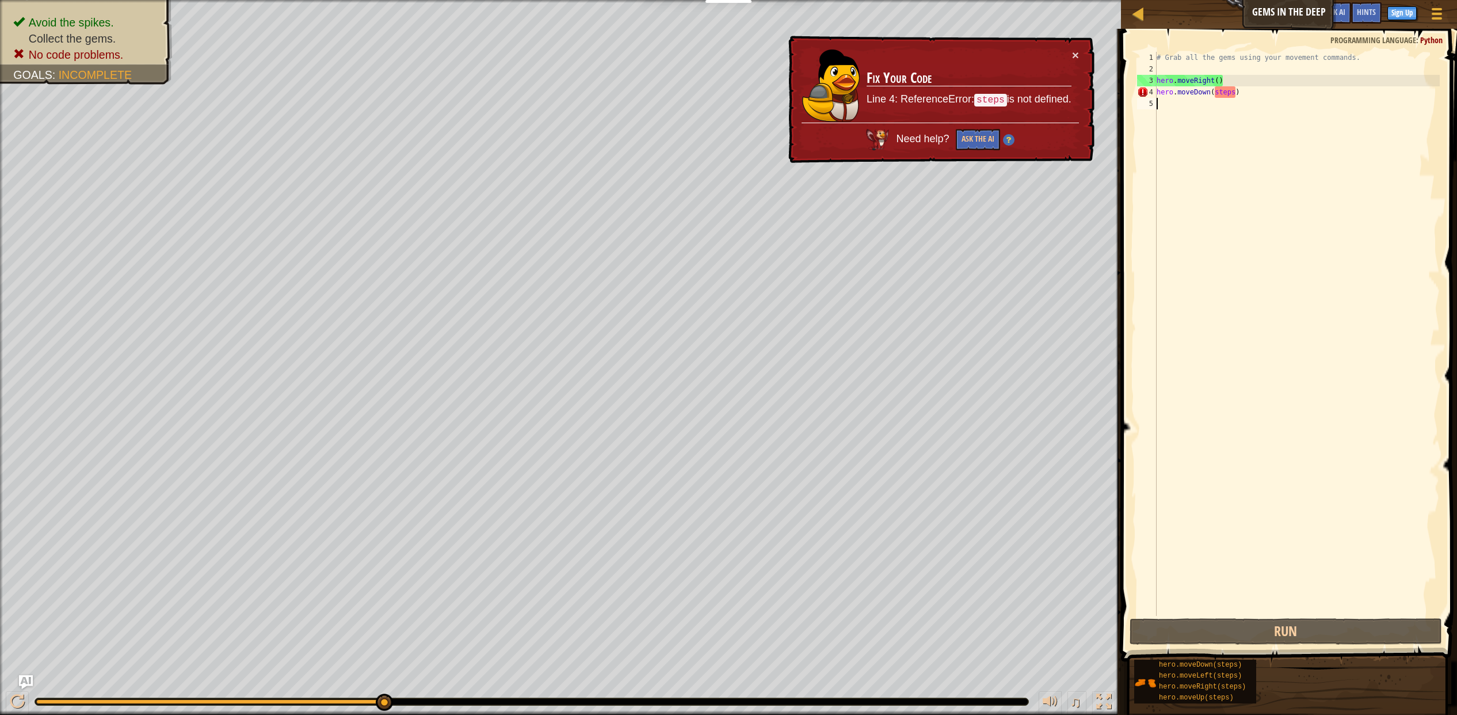
click at [1233, 100] on div "# Grab all the gems using your movement commands. hero . moveRight ( ) hero . m…" at bounding box center [1296, 345] width 285 height 587
click at [1228, 91] on div "# Grab all the gems using your movement commands. hero . moveRight ( ) hero . m…" at bounding box center [1296, 345] width 285 height 587
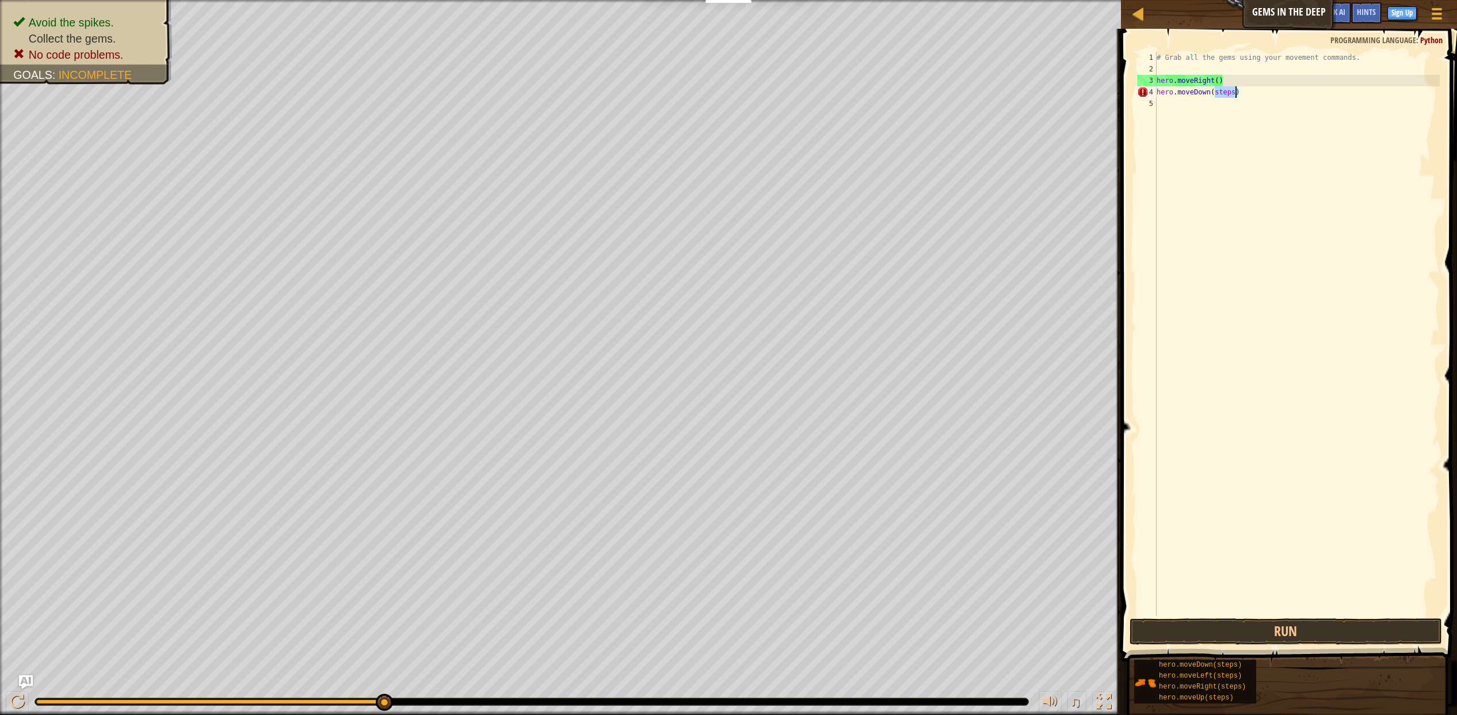
scroll to position [5, 5]
click at [1268, 639] on button "Run" at bounding box center [1286, 631] width 312 height 26
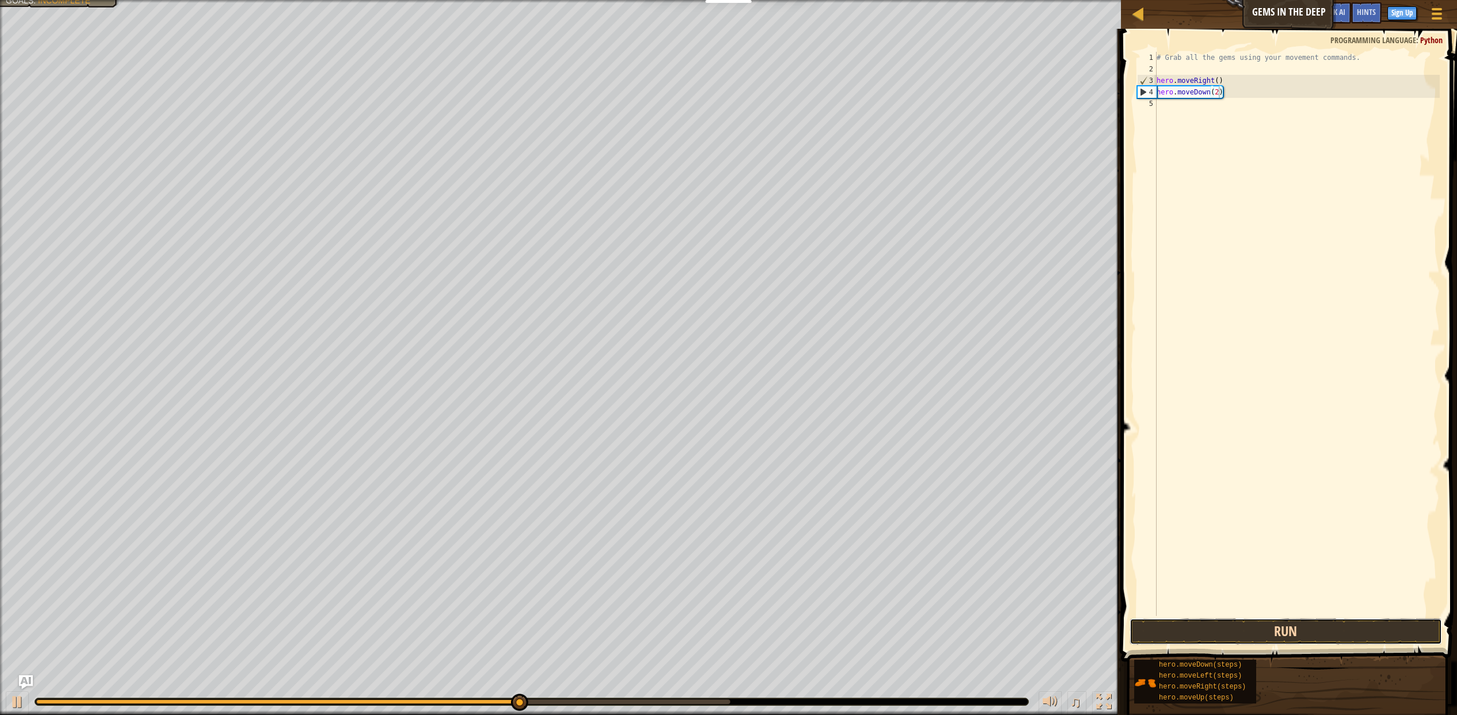
click at [1310, 642] on button "Run" at bounding box center [1286, 631] width 312 height 26
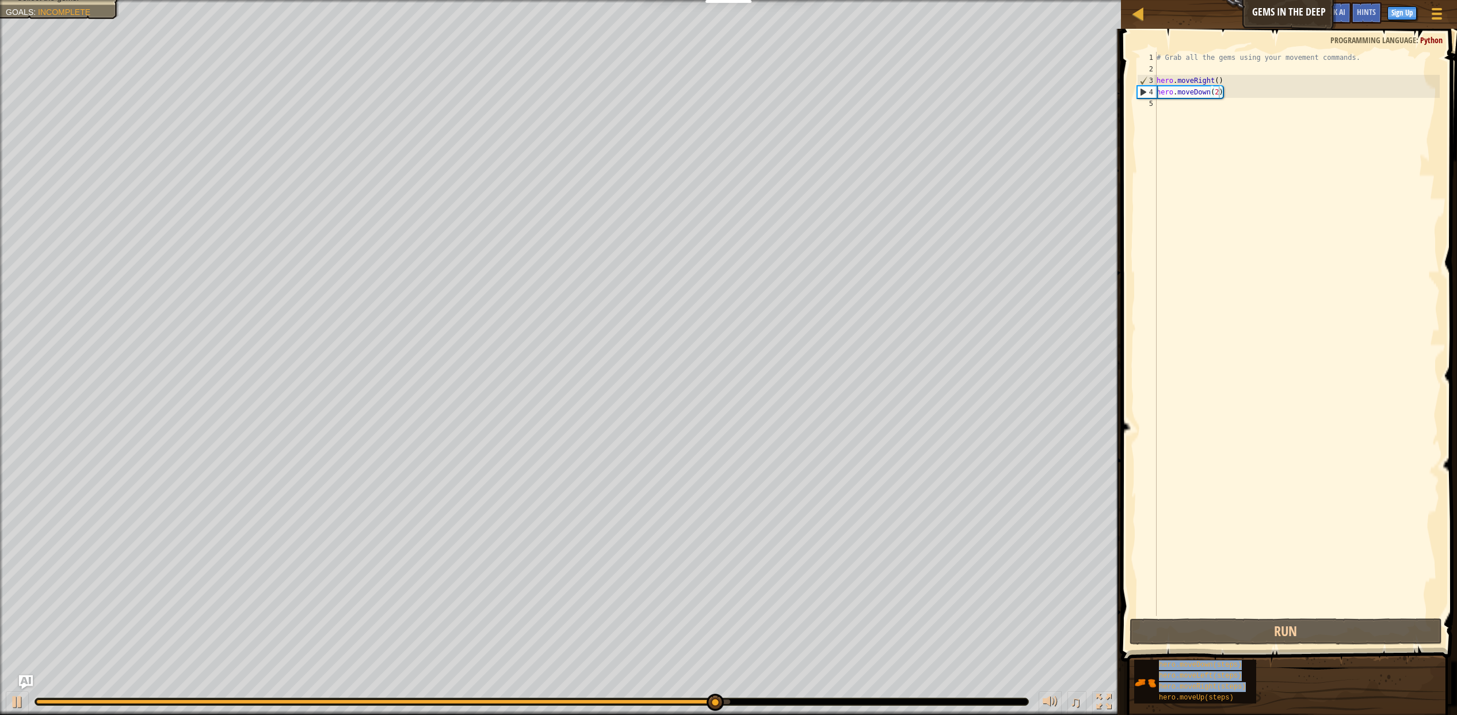
drag, startPoint x: 1220, startPoint y: 696, endPoint x: 1264, endPoint y: 181, distance: 516.9
click at [1264, 181] on div "Hints hero.moveDown(2) 1 2 3 4 5 # Grab all the gems using your movement comman…" at bounding box center [1287, 369] width 340 height 680
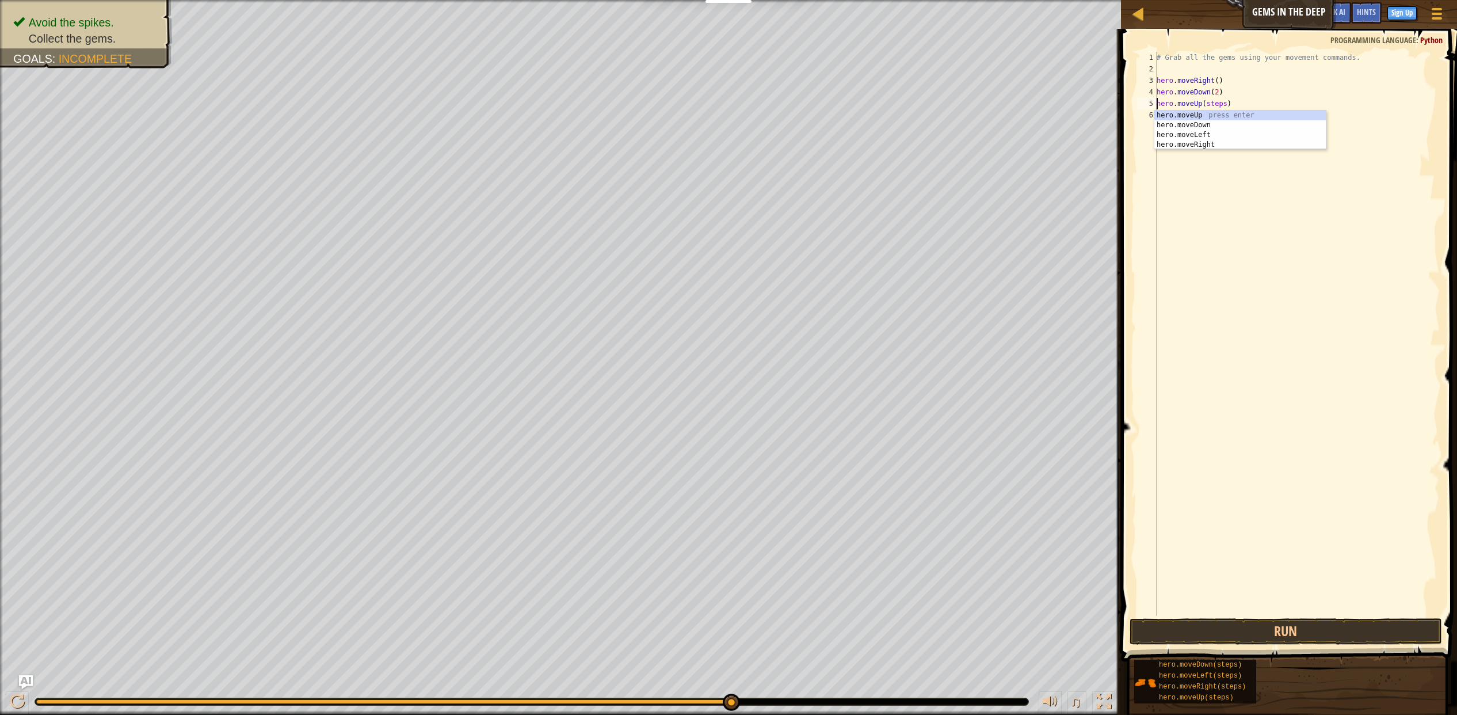
click at [1212, 105] on div "# Grab all the gems using your movement commands. hero . moveRight ( ) hero . m…" at bounding box center [1296, 345] width 285 height 587
click at [1214, 105] on div "# Grab all the gems using your movement commands. hero . moveRight ( ) hero . m…" at bounding box center [1296, 345] width 285 height 587
type textarea "hero.moveUp(4)"
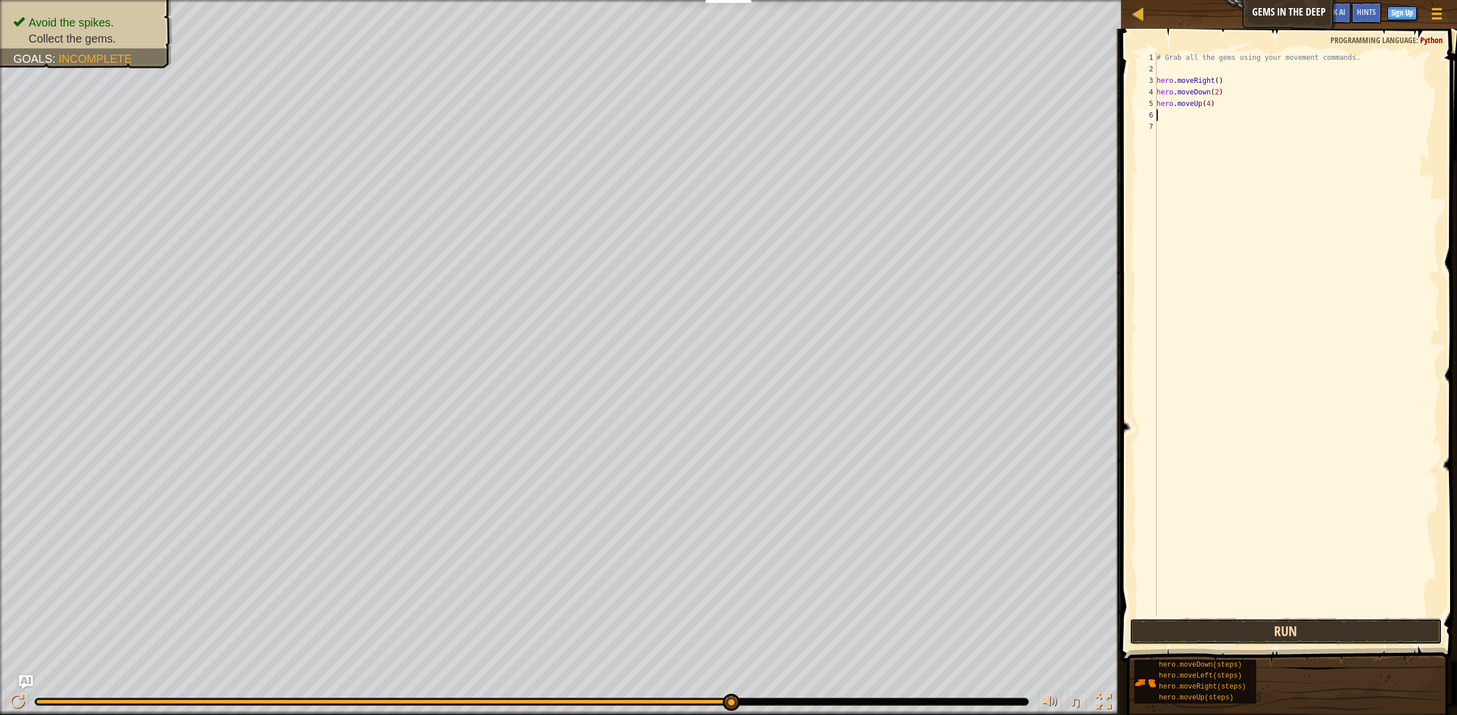
click at [1233, 635] on button "Run" at bounding box center [1286, 631] width 312 height 26
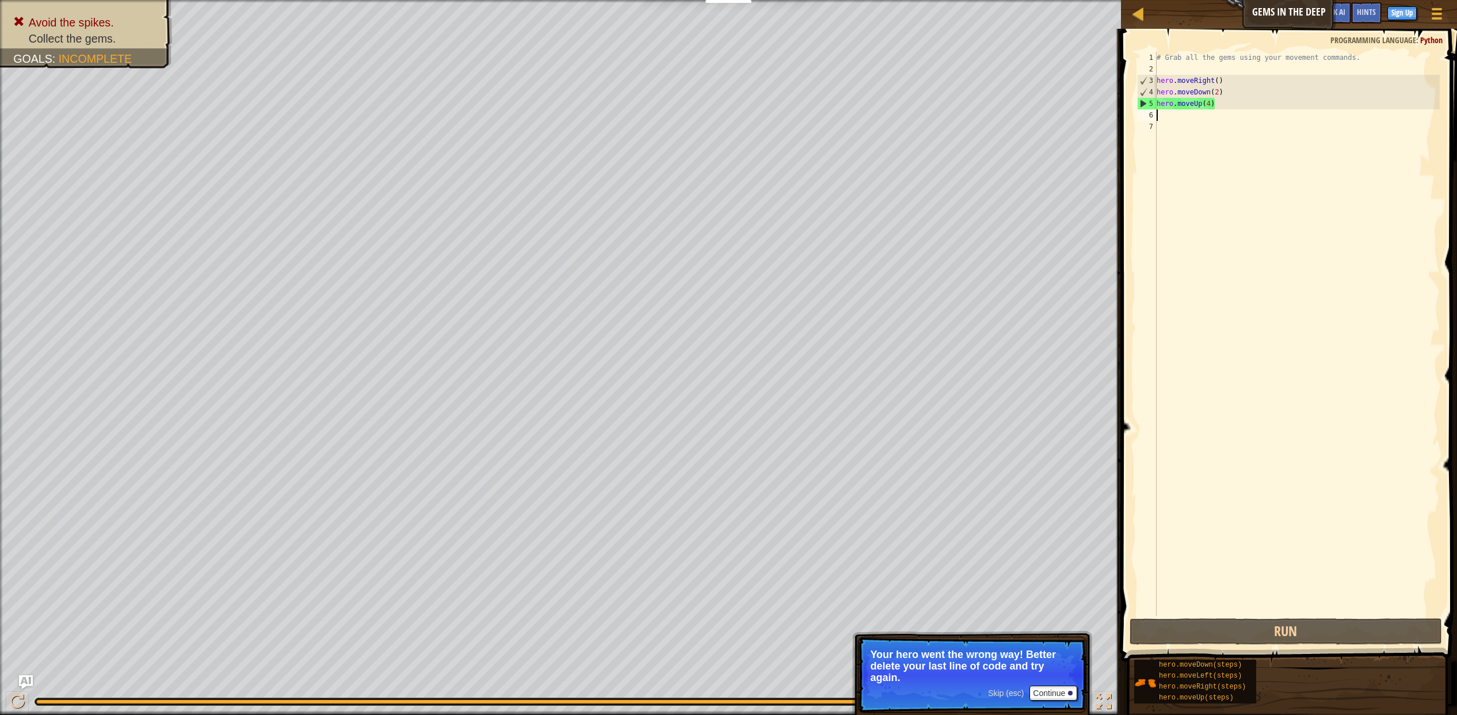
click at [1210, 98] on div "# Grab all the gems using your movement commands. hero . moveRight ( ) hero . m…" at bounding box center [1296, 345] width 285 height 587
type textarea "hero.moveUp(4)"
drag, startPoint x: 1222, startPoint y: 102, endPoint x: 1126, endPoint y: 102, distance: 96.1
click at [1126, 102] on div "hero.moveUp(4) 1 2 3 4 5 6 7 # Grab all the gems using your movement commands. …" at bounding box center [1287, 368] width 340 height 666
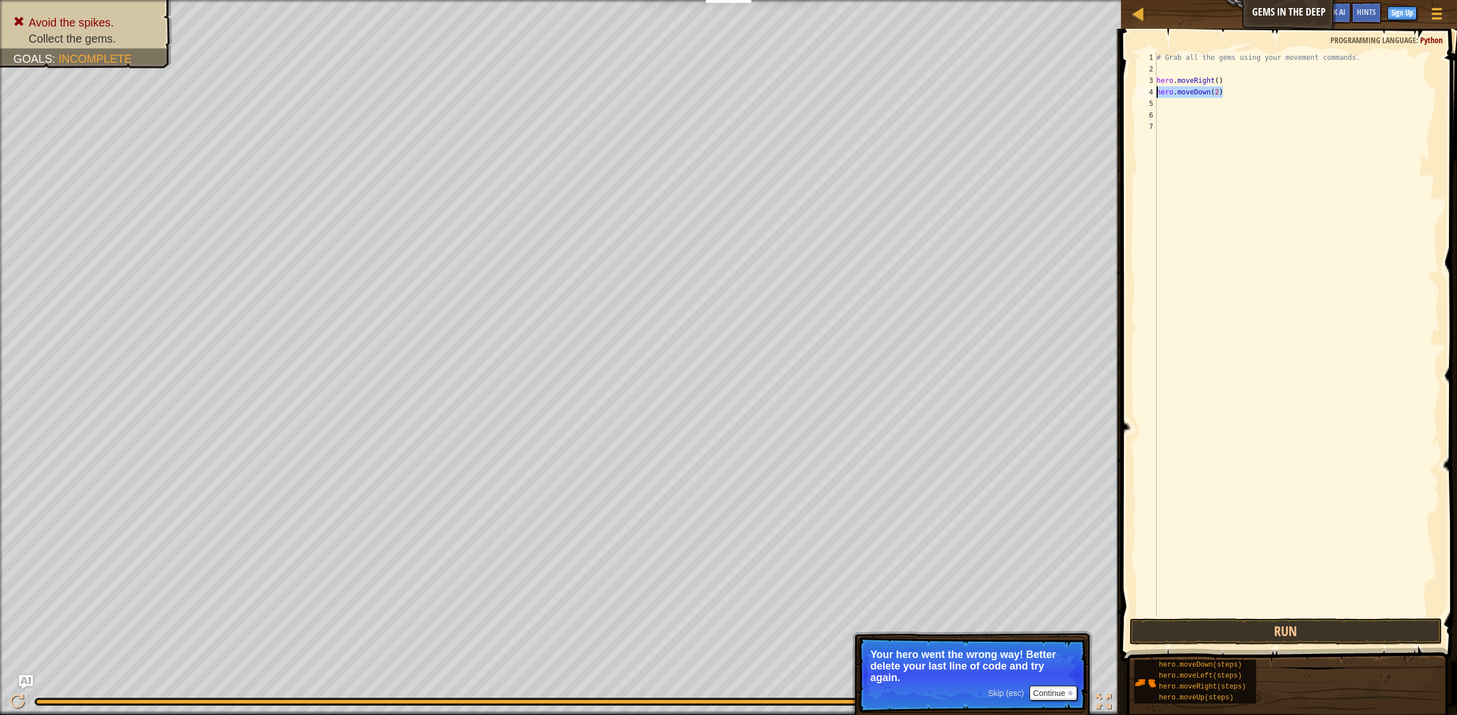
drag, startPoint x: 1233, startPoint y: 89, endPoint x: 1145, endPoint y: 91, distance: 88.1
click at [1145, 91] on div "1 2 3 4 5 6 7 # Grab all the gems using your movement commands. hero . moveRigh…" at bounding box center [1287, 334] width 305 height 564
type textarea "hero.moveDown(2)"
click at [1219, 83] on div "# Grab all the gems using your movement commands. hero . moveRight ( )" at bounding box center [1296, 345] width 285 height 587
type textarea "hero.moveRight(2)"
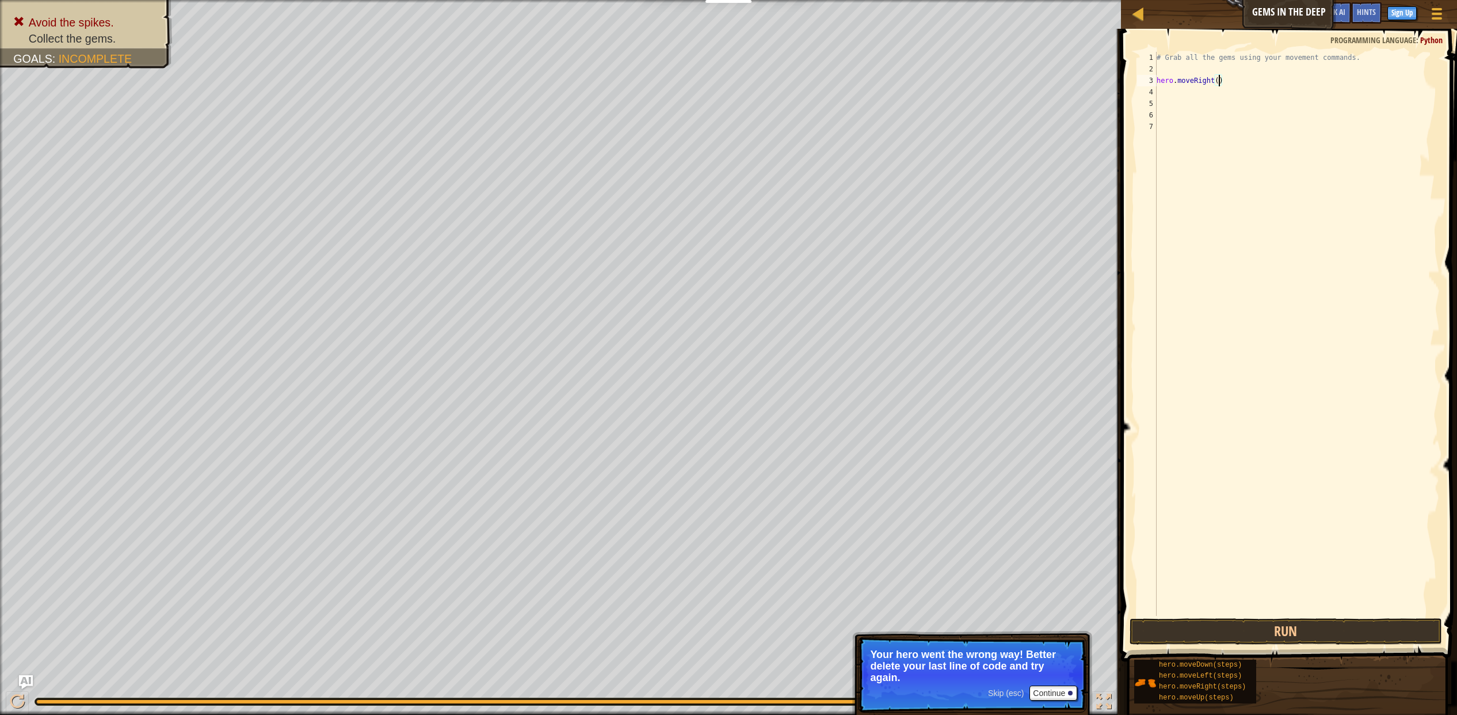
scroll to position [5, 5]
click at [1226, 381] on div "# Grab all the gems using your movement commands. hero . moveRight ( 2 )" at bounding box center [1296, 345] width 285 height 587
drag, startPoint x: 1208, startPoint y: 694, endPoint x: 1174, endPoint y: 579, distance: 120.2
click at [1232, 371] on div "Hints 1 2 3 4 5 6 7 # Grab all the gems using your movement commands. hero . mo…" at bounding box center [1287, 369] width 340 height 680
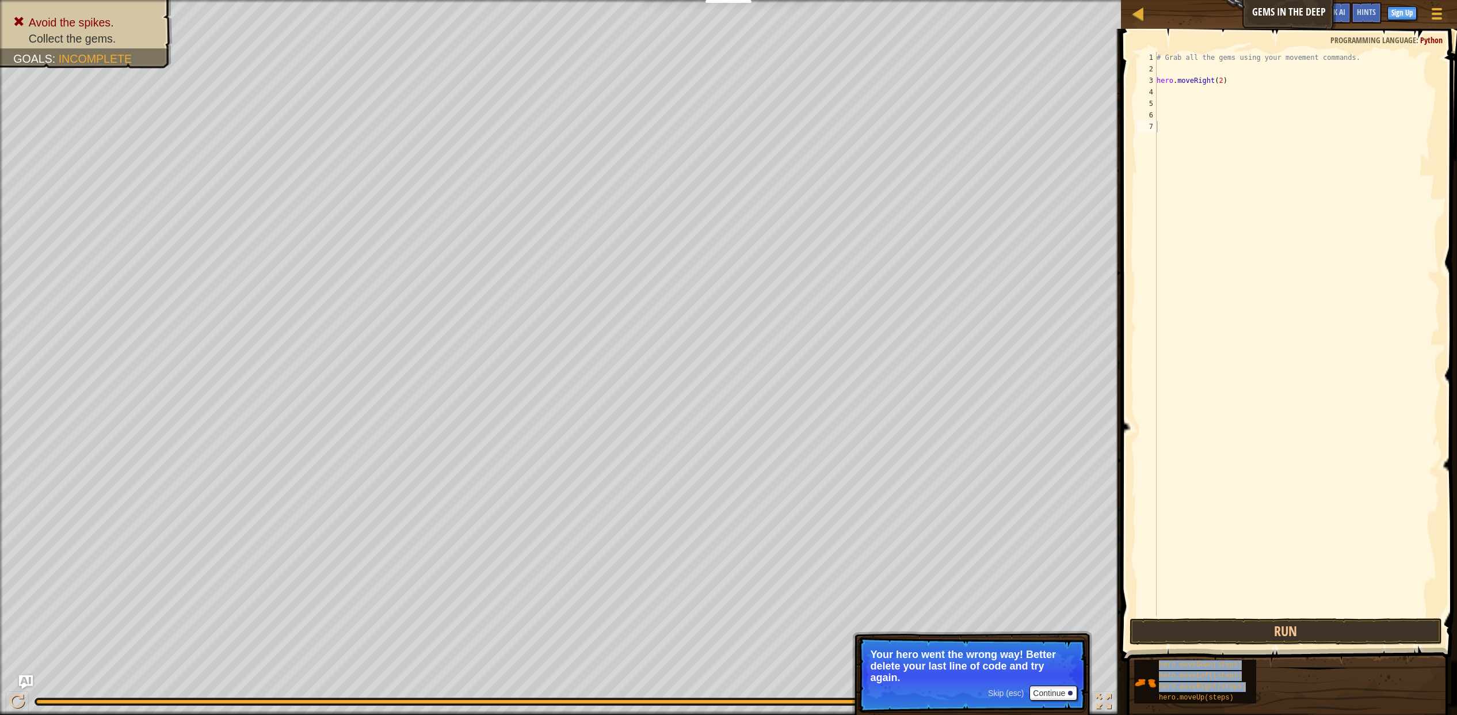
drag, startPoint x: 1176, startPoint y: 698, endPoint x: 1173, endPoint y: 610, distance: 88.1
click at [1197, 549] on div "Hints 1 2 3 4 5 6 7 # Grab all the gems using your movement commands. hero . mo…" at bounding box center [1287, 369] width 340 height 680
click at [1171, 608] on div "# Grab all the gems using your movement commands. hero . moveRight ( 2 )" at bounding box center [1296, 345] width 285 height 587
click at [1223, 124] on div "# Grab all the gems using your movement commands. hero . moveRight ( 2 ) hero .…" at bounding box center [1296, 345] width 285 height 587
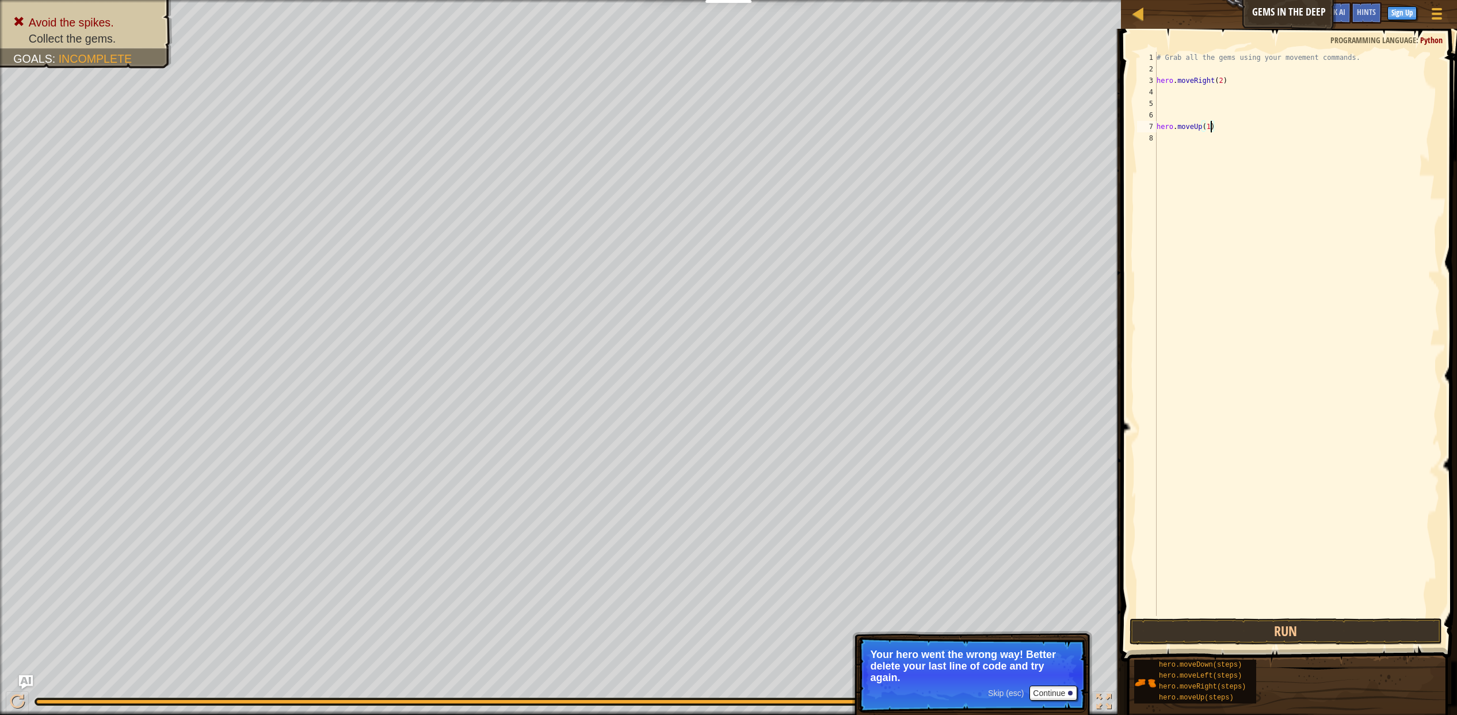
scroll to position [5, 4]
click at [1158, 123] on div "# Grab all the gems using your movement commands. hero . moveRight ( 2 ) hero .…" at bounding box center [1296, 345] width 285 height 587
drag, startPoint x: 1220, startPoint y: 677, endPoint x: 1208, endPoint y: 605, distance: 73.0
click at [1236, 452] on div "Hints hero.moveUp(1) 1 2 3 4 5 # Grab all the gems using your movement commands…" at bounding box center [1287, 369] width 340 height 680
click at [1233, 101] on div "# Grab all the gems using your movement commands. hero . moveRight ( 2 ) hero .…" at bounding box center [1296, 345] width 285 height 587
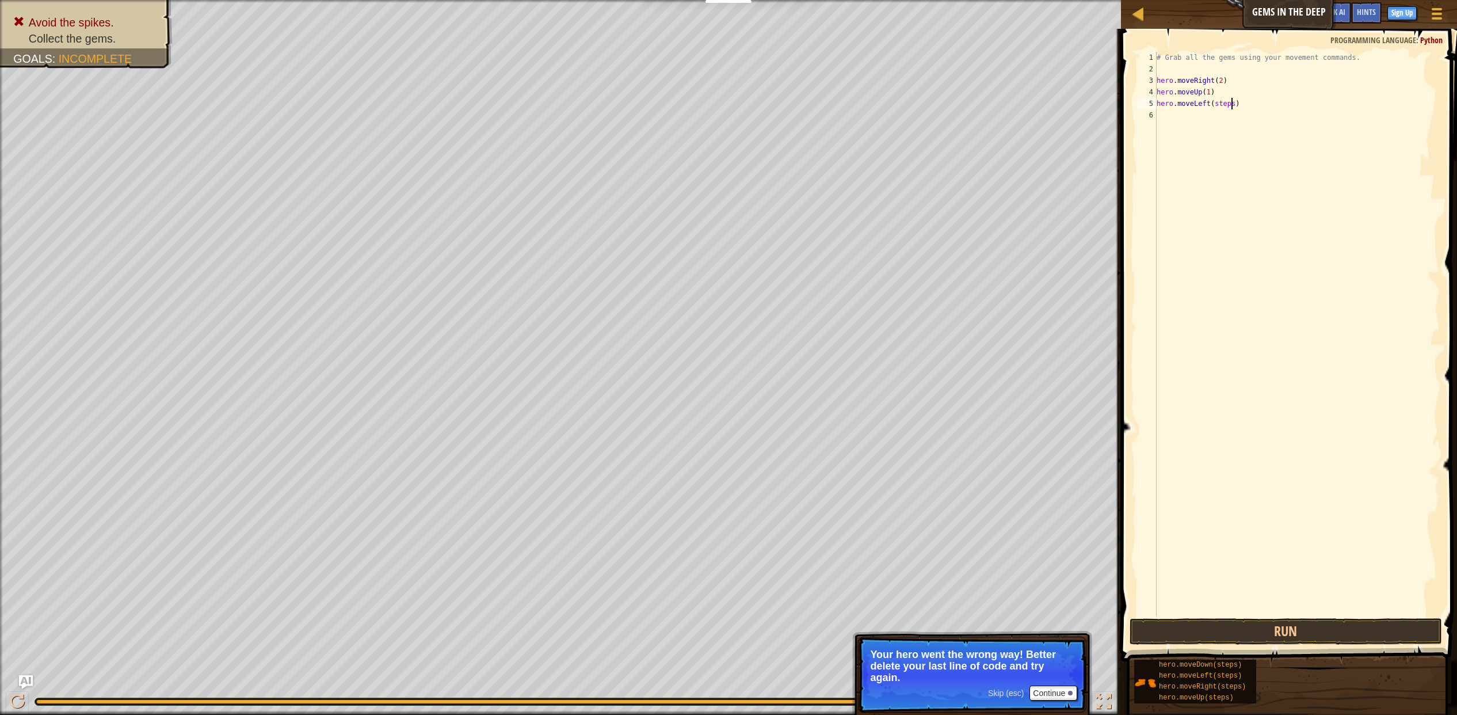
click at [1233, 101] on div "# Grab all the gems using your movement commands. hero . moveRight ( 2 ) hero .…" at bounding box center [1296, 345] width 285 height 587
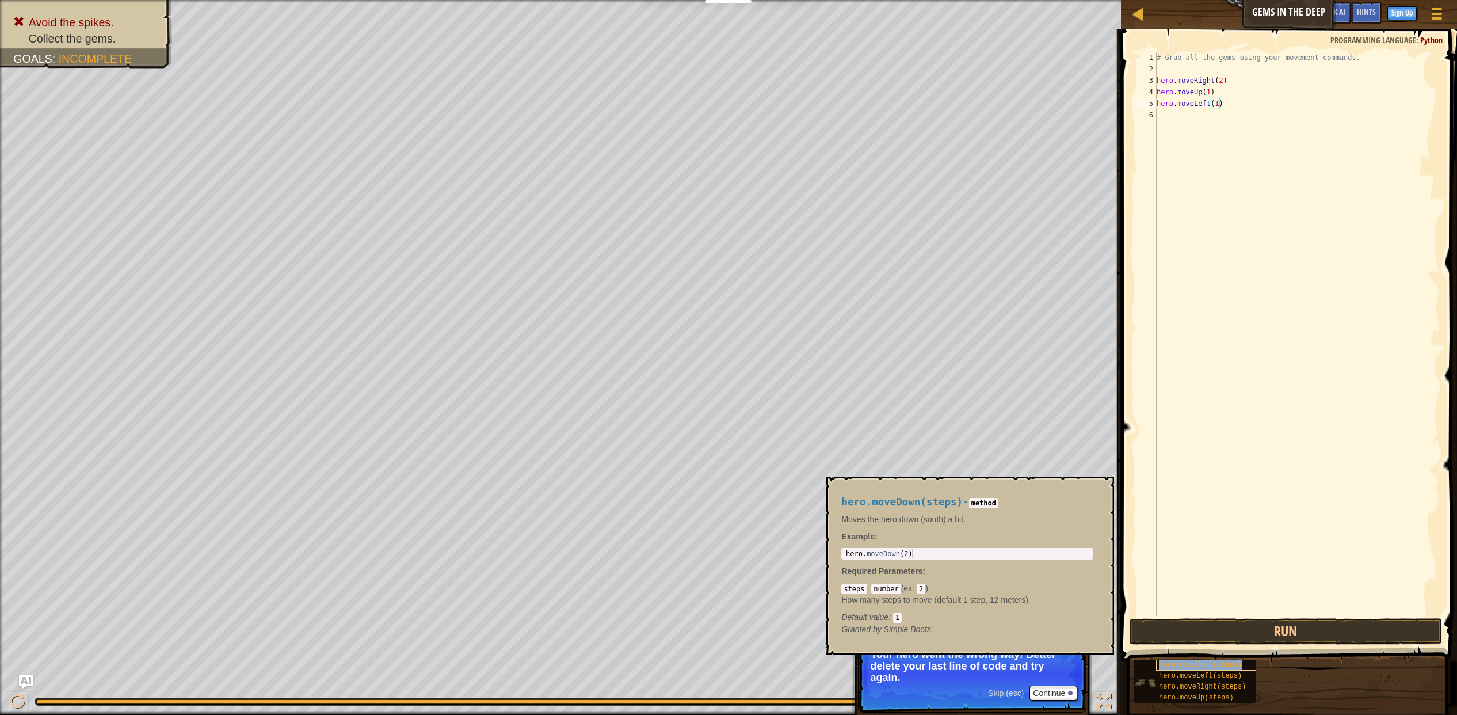
click at [1180, 666] on span "hero.moveDown(steps)" at bounding box center [1200, 665] width 83 height 8
drag, startPoint x: 1180, startPoint y: 666, endPoint x: 1204, endPoint y: 520, distance: 148.6
click at [1212, 456] on div "Hints hero.moveLeft(1) 1 2 3 4 5 6 # Grab all the gems using your movement comm…" at bounding box center [1287, 369] width 340 height 680
drag, startPoint x: 1197, startPoint y: 667, endPoint x: 1223, endPoint y: 467, distance: 201.3
click at [1227, 443] on div "Hints hero.moveLeft(1) 1 2 3 4 5 6 # Grab all the gems using your movement comm…" at bounding box center [1287, 369] width 340 height 680
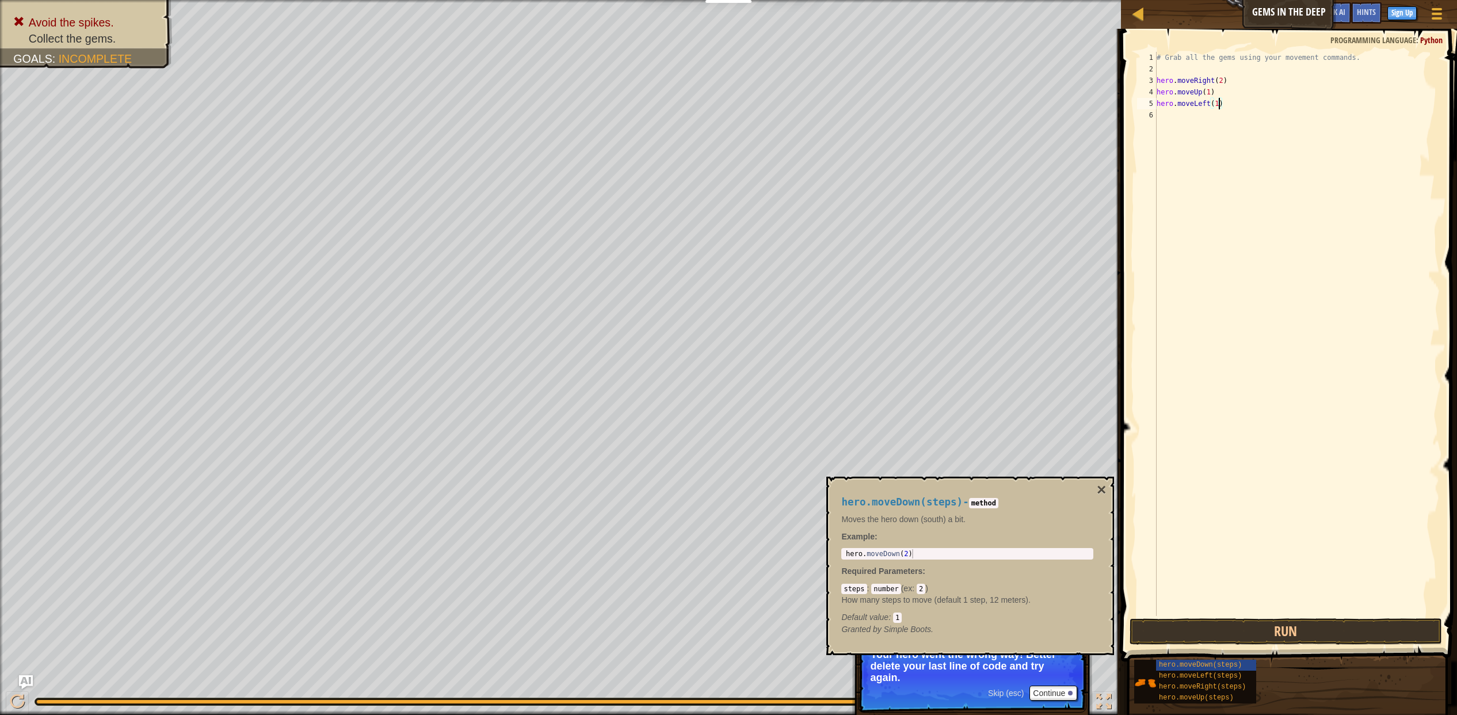
click at [1314, 696] on div "hero.moveDown(steps) hero.moveLeft(steps) hero.moveRight(steps) hero.moveUp(ste…" at bounding box center [1291, 681] width 315 height 45
click at [1233, 119] on div "# Grab all the gems using your movement commands. hero . moveRight ( 2 ) hero .…" at bounding box center [1296, 345] width 285 height 587
type textarea "hero.moveDown(2)"
click at [1314, 635] on button "Run" at bounding box center [1286, 631] width 312 height 26
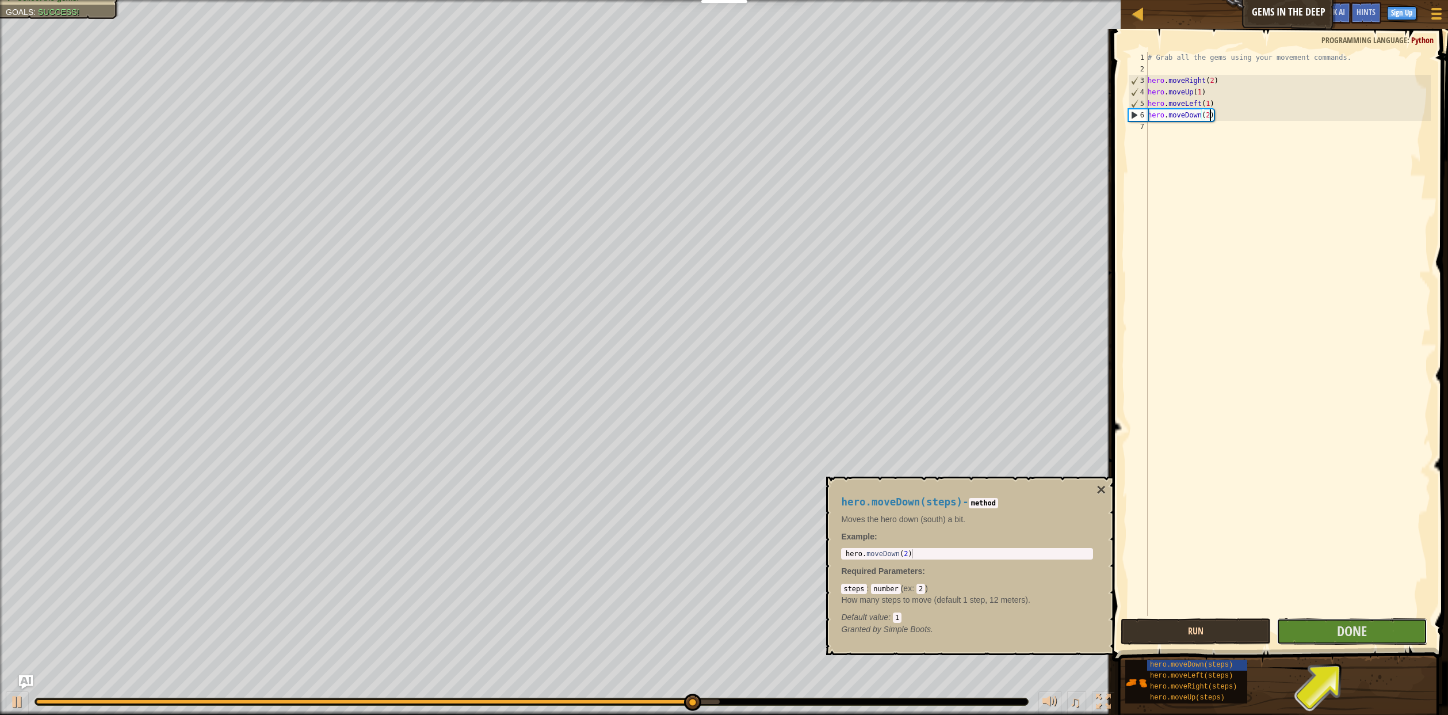
click at [1314, 635] on button "Done" at bounding box center [1352, 631] width 150 height 26
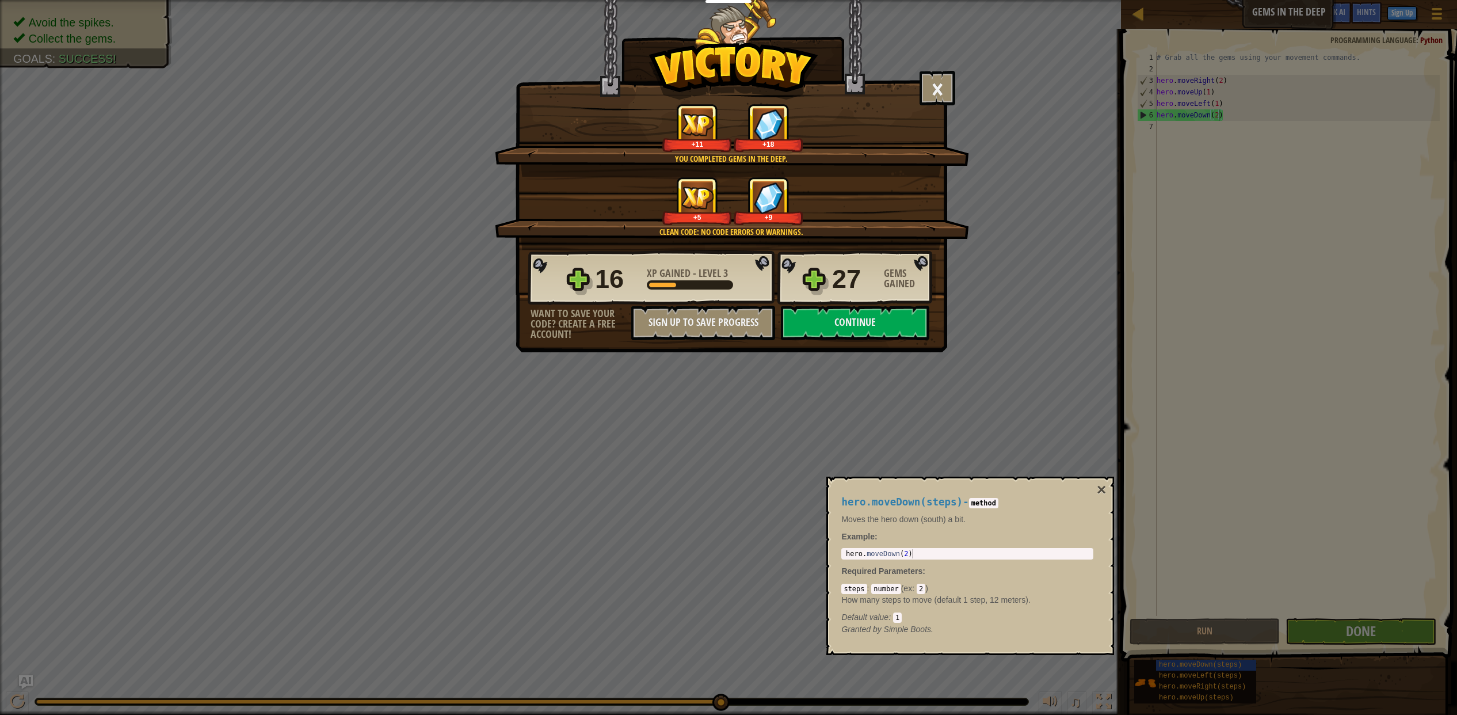
click at [861, 457] on div "× You will find a use for these gems soon. How fun was this level? You complete…" at bounding box center [728, 357] width 1457 height 715
